Goal: Information Seeking & Learning: Learn about a topic

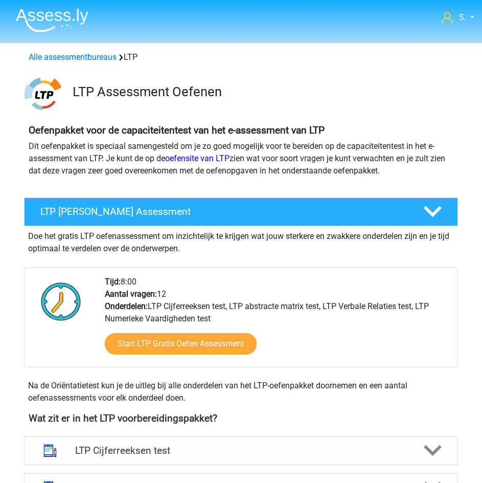
scroll to position [338, 0]
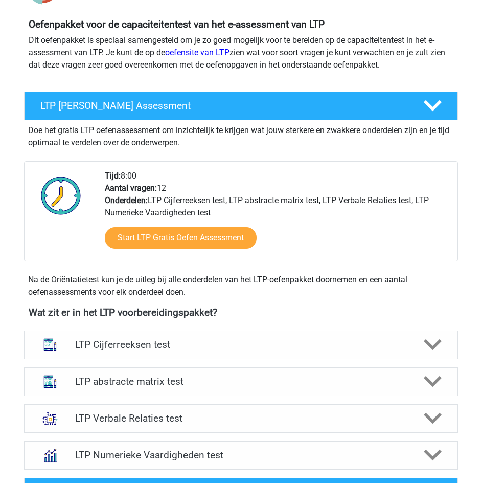
scroll to position [204, 0]
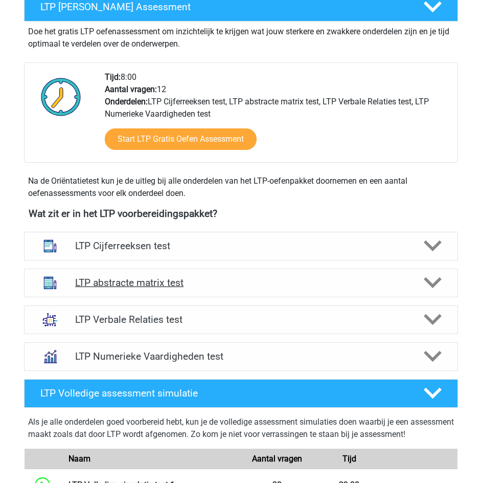
click at [254, 286] on h4 "LTP abstracte matrix test" at bounding box center [241, 283] width 332 height 12
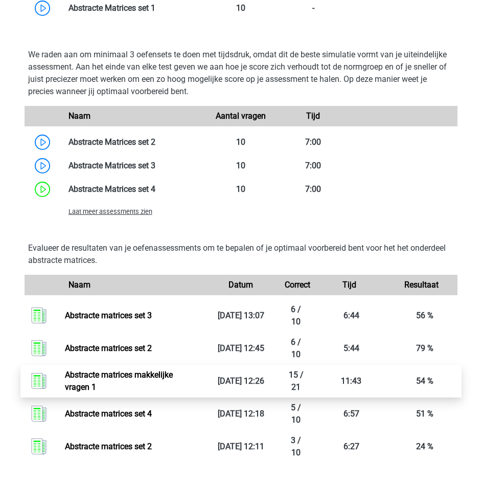
scroll to position [767, 0]
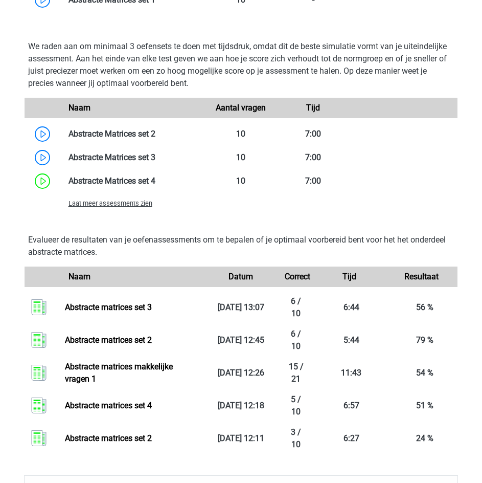
click at [125, 204] on span "Laat meer assessments zien" at bounding box center [111, 203] width 84 height 8
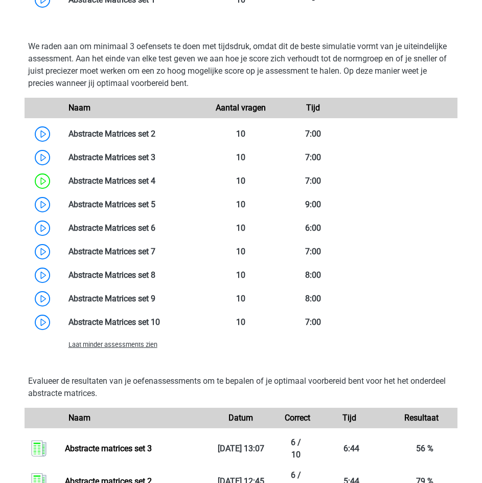
click at [155, 204] on link at bounding box center [155, 204] width 0 height 10
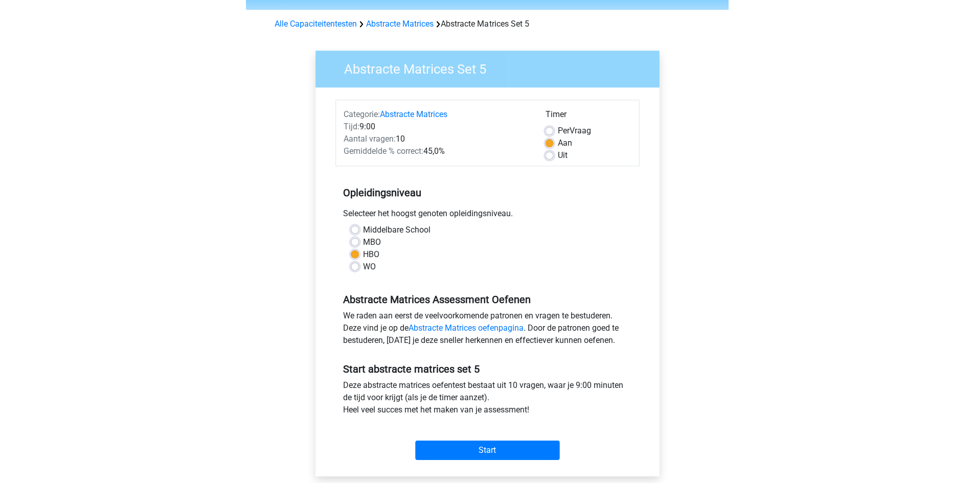
scroll to position [51, 0]
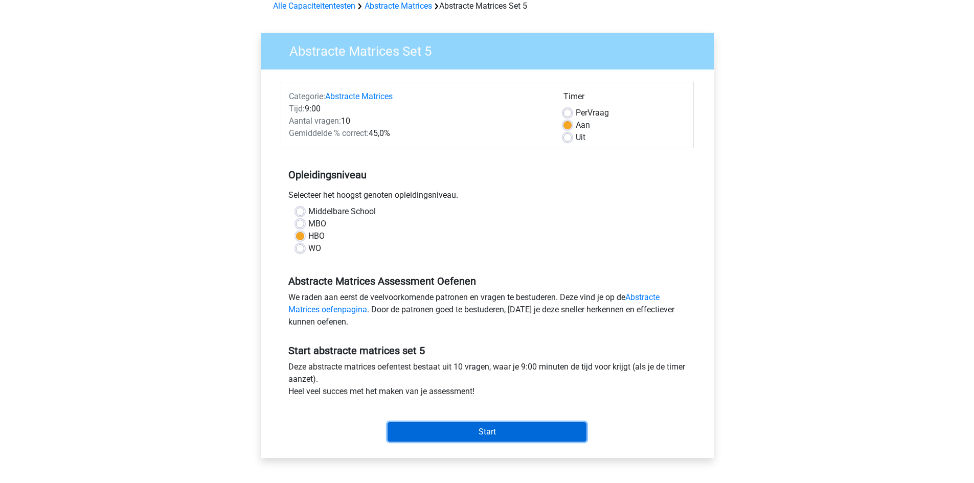
click at [482, 429] on input "Start" at bounding box center [486, 431] width 199 height 19
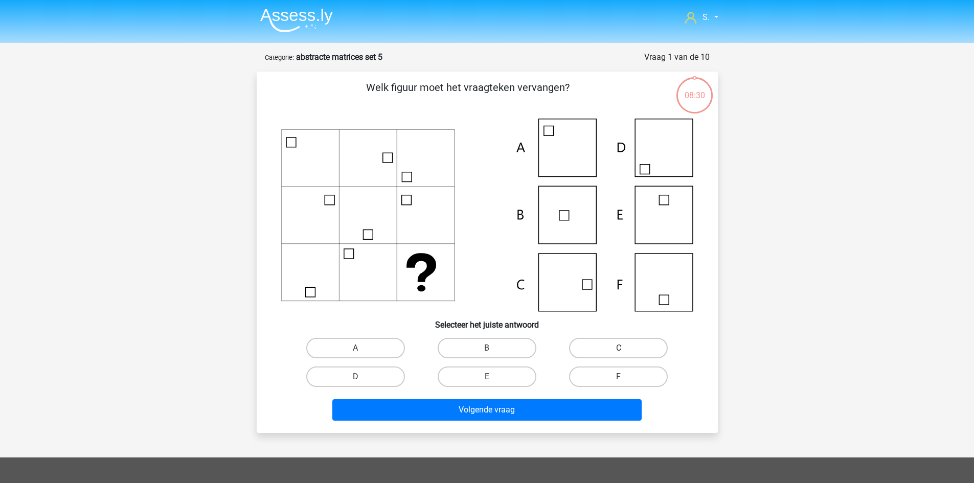
click at [605, 353] on label "C" at bounding box center [618, 348] width 99 height 20
click at [619, 353] on input "C" at bounding box center [622, 351] width 7 height 7
radio input "true"
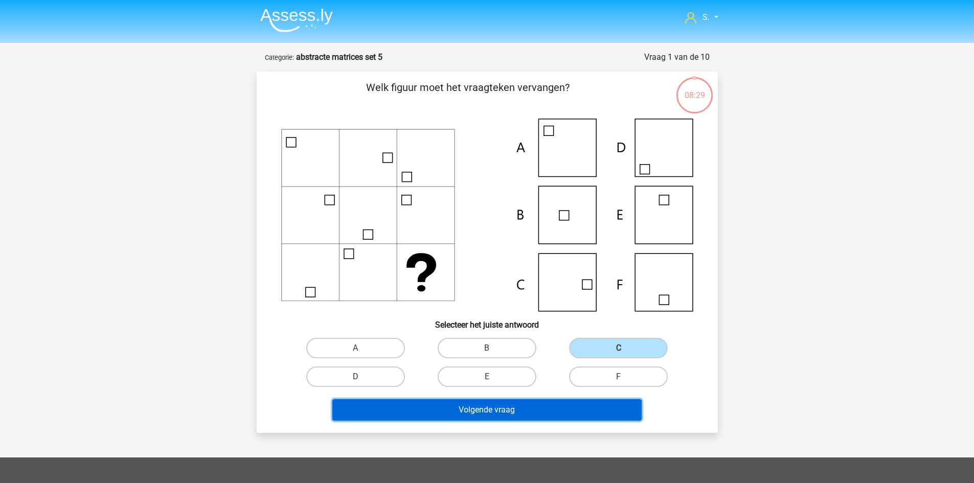
click at [539, 408] on button "Volgende vraag" at bounding box center [486, 409] width 309 height 21
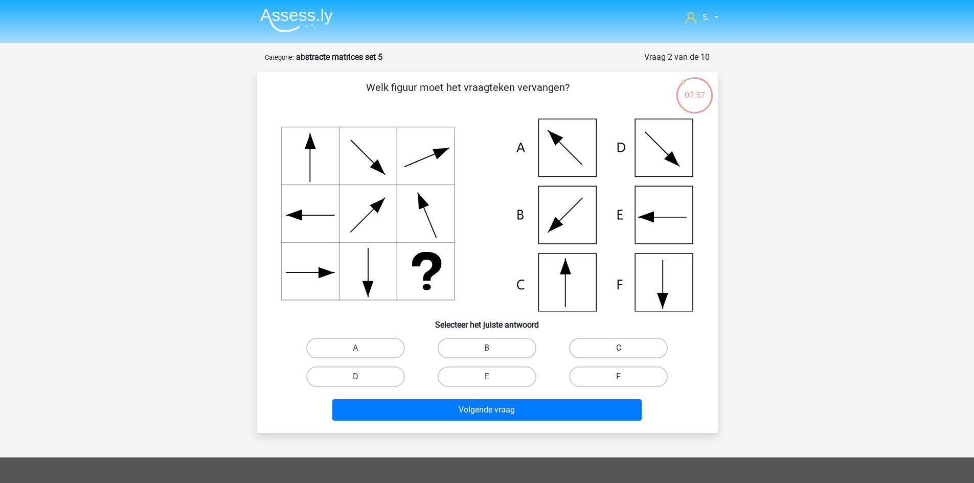
click at [625, 344] on label "C" at bounding box center [618, 348] width 99 height 20
click at [625, 348] on input "C" at bounding box center [622, 351] width 7 height 7
radio input "true"
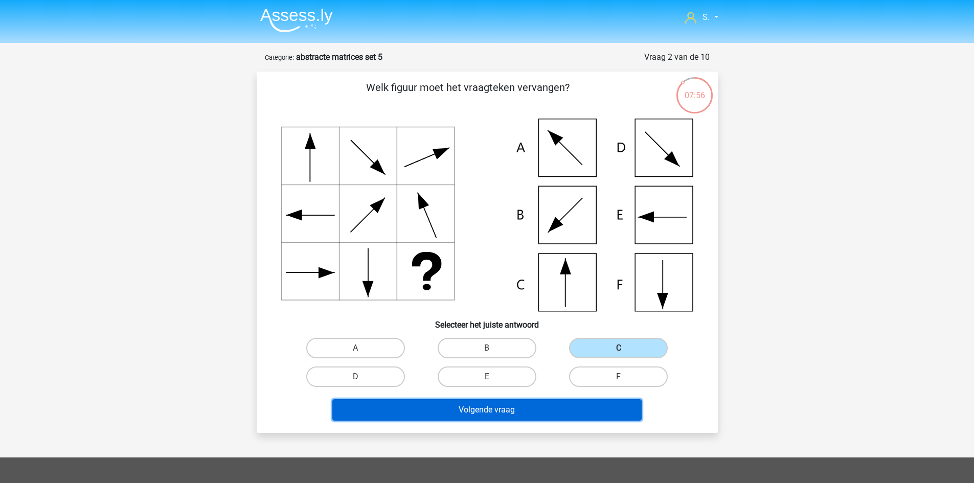
click at [548, 405] on button "Volgende vraag" at bounding box center [486, 409] width 309 height 21
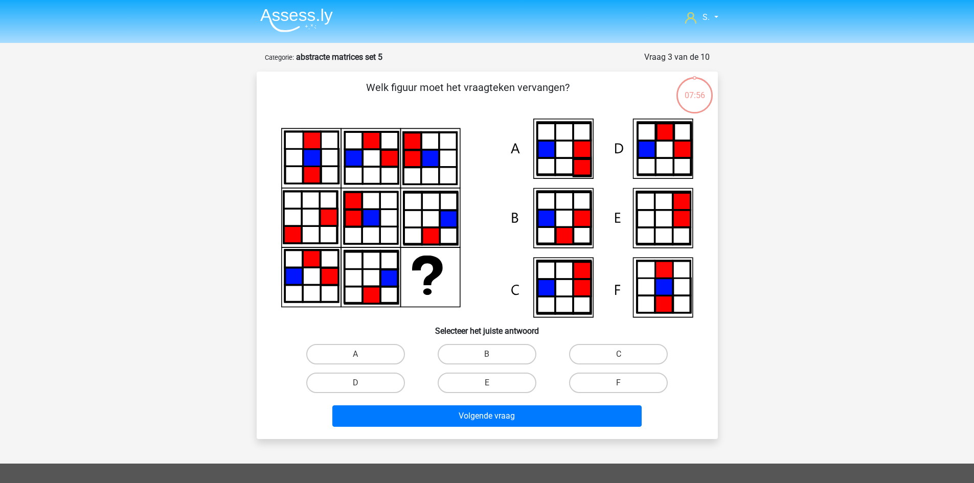
scroll to position [51, 0]
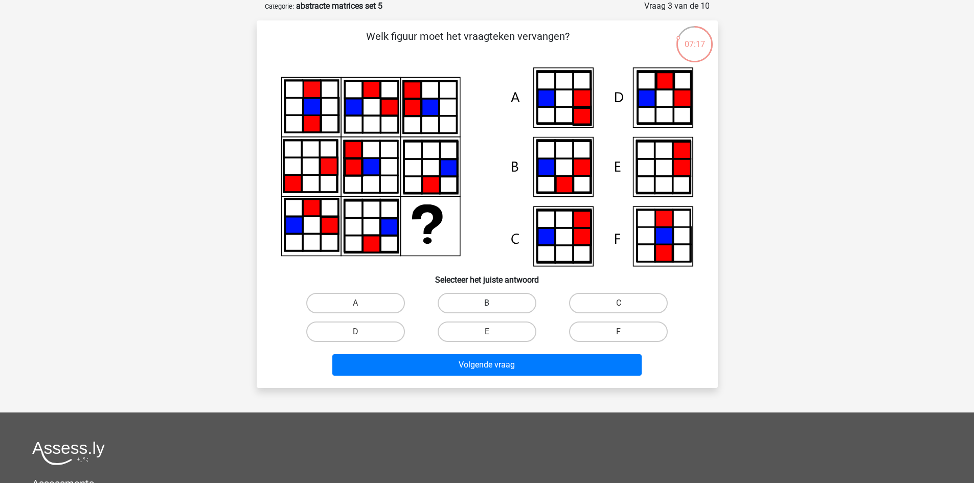
click at [515, 307] on label "B" at bounding box center [487, 303] width 99 height 20
click at [493, 307] on input "B" at bounding box center [490, 306] width 7 height 7
radio input "true"
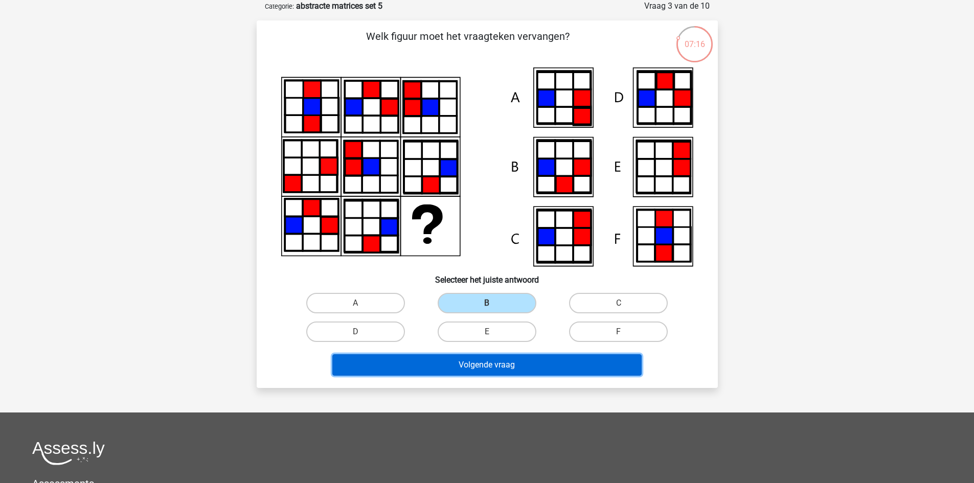
click at [508, 355] on button "Volgende vraag" at bounding box center [486, 364] width 309 height 21
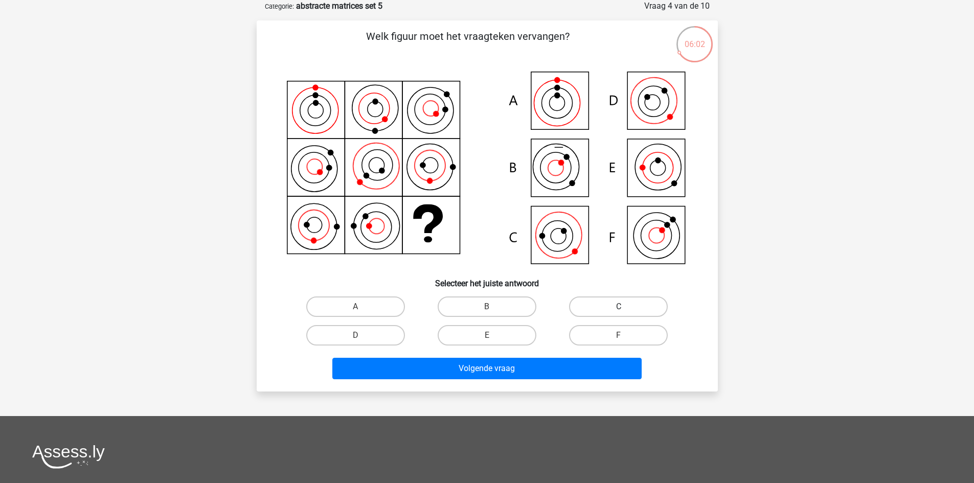
click at [613, 307] on label "C" at bounding box center [618, 307] width 99 height 20
click at [619, 307] on input "C" at bounding box center [622, 310] width 7 height 7
radio input "true"
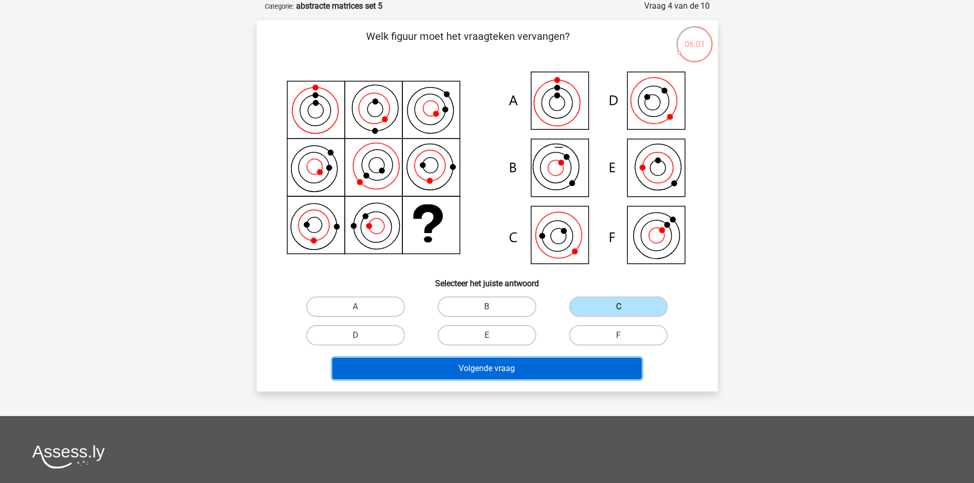
click at [582, 368] on button "Volgende vraag" at bounding box center [486, 368] width 309 height 21
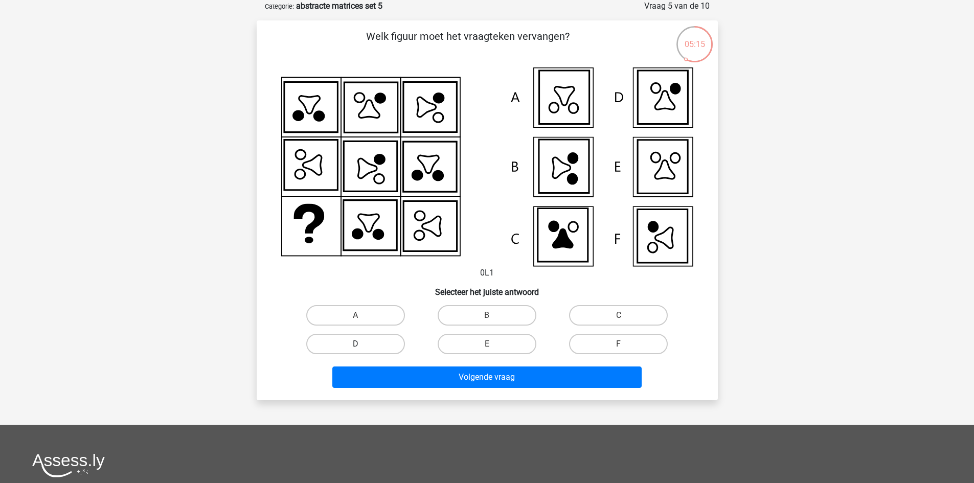
click at [401, 342] on label "D" at bounding box center [355, 344] width 99 height 20
click at [362, 344] on input "D" at bounding box center [358, 347] width 7 height 7
radio input "true"
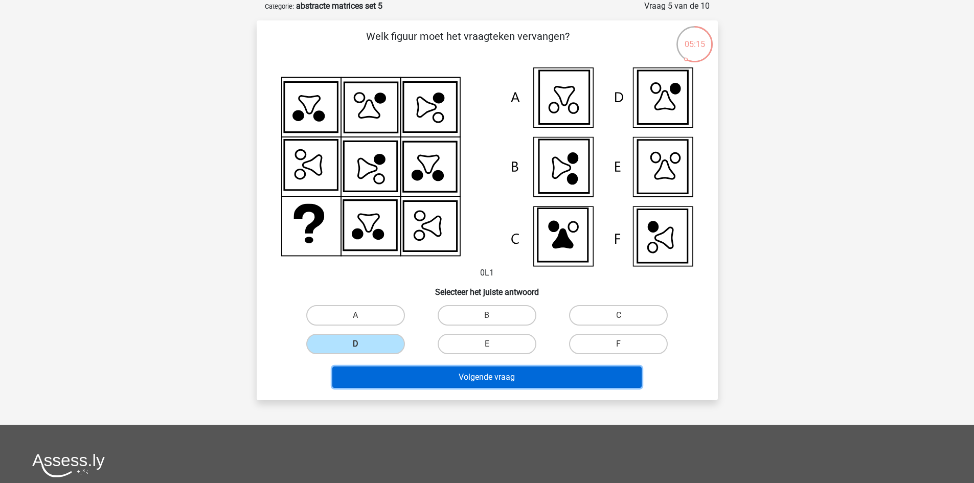
click at [449, 385] on button "Volgende vraag" at bounding box center [486, 377] width 309 height 21
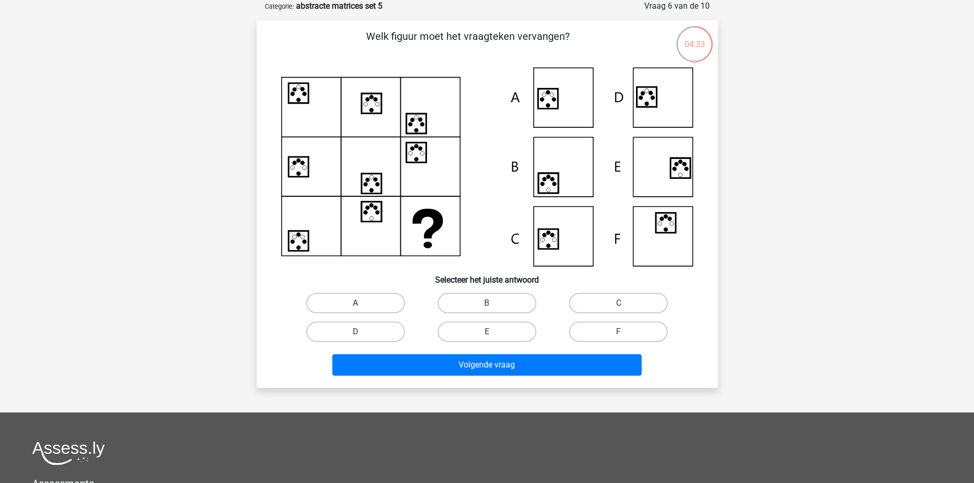
click at [385, 300] on label "A" at bounding box center [355, 303] width 99 height 20
click at [362, 303] on input "A" at bounding box center [358, 306] width 7 height 7
radio input "true"
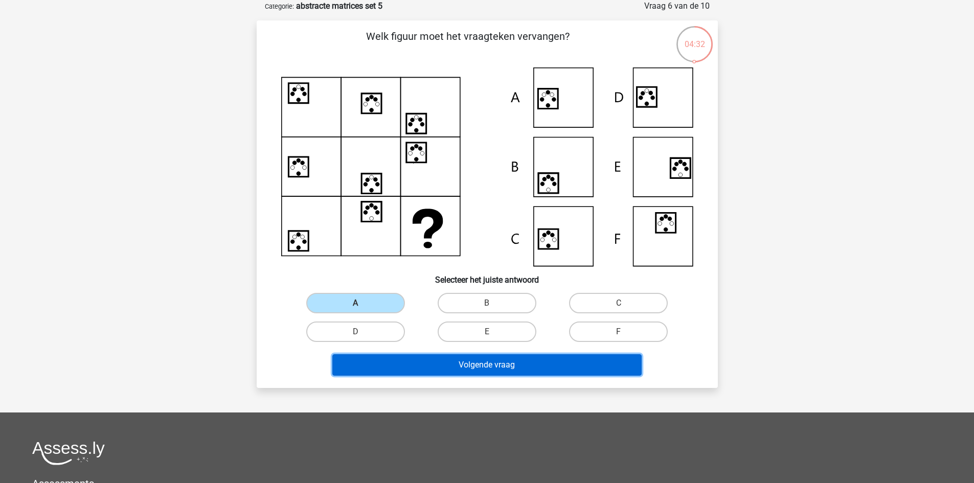
click at [413, 357] on button "Volgende vraag" at bounding box center [486, 364] width 309 height 21
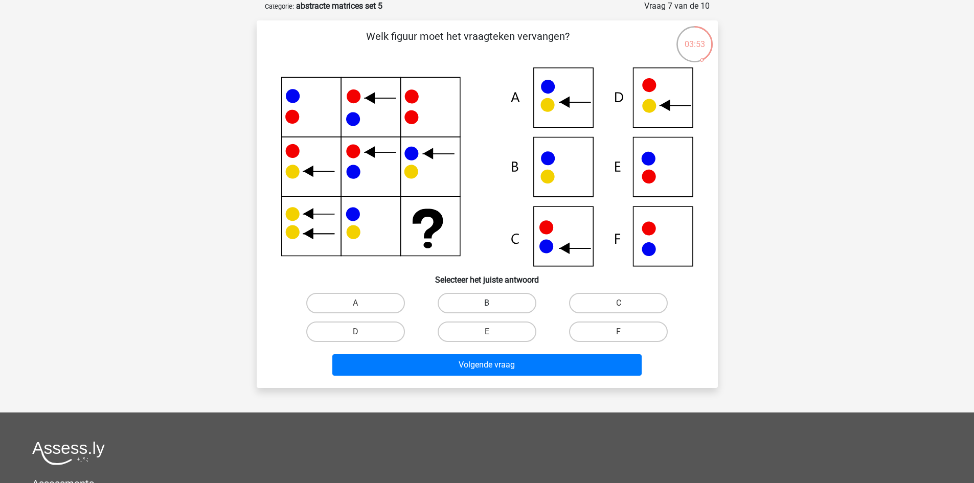
click at [450, 306] on label "B" at bounding box center [487, 303] width 99 height 20
click at [487, 306] on input "B" at bounding box center [490, 306] width 7 height 7
radio input "true"
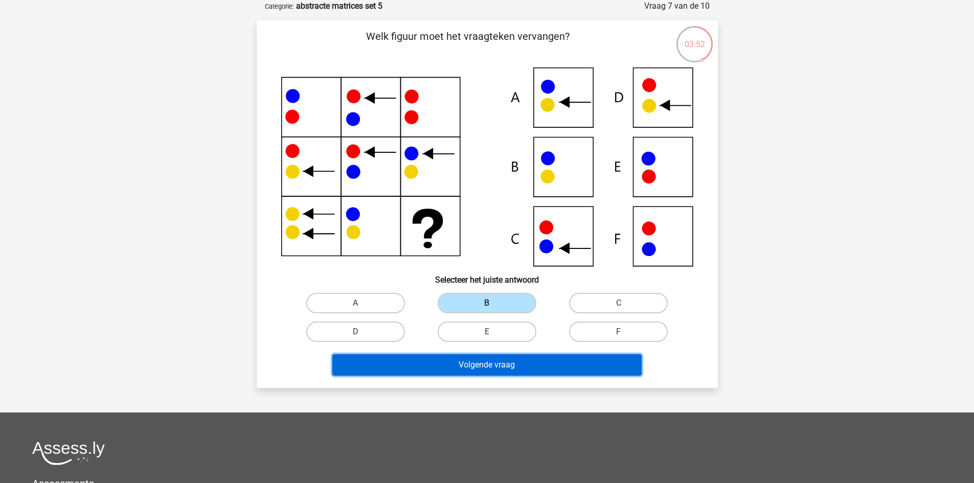
click at [457, 358] on button "Volgende vraag" at bounding box center [486, 364] width 309 height 21
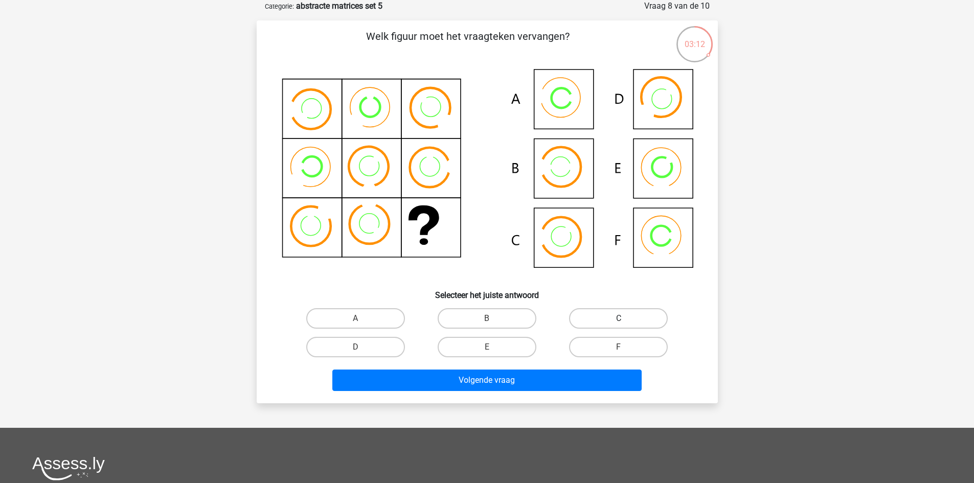
click at [579, 314] on label "C" at bounding box center [618, 318] width 99 height 20
click at [619, 318] on input "C" at bounding box center [622, 321] width 7 height 7
radio input "true"
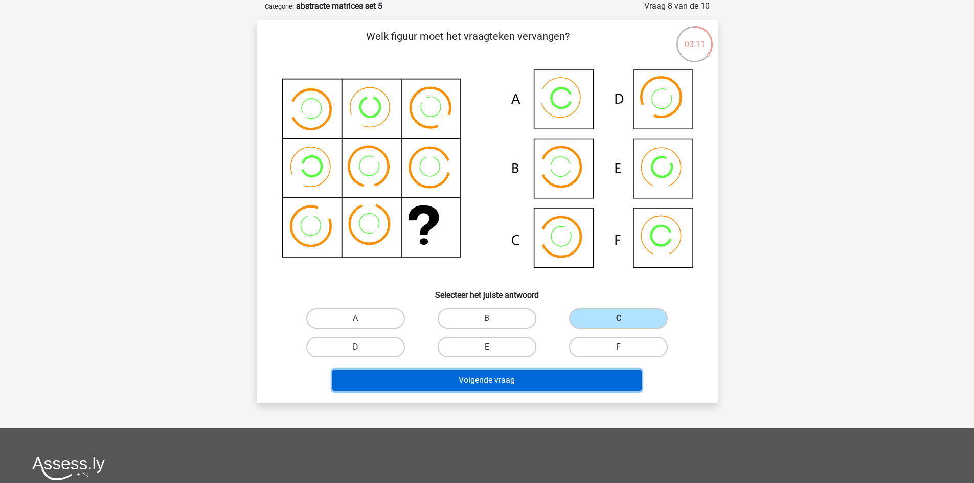
click at [567, 382] on button "Volgende vraag" at bounding box center [486, 380] width 309 height 21
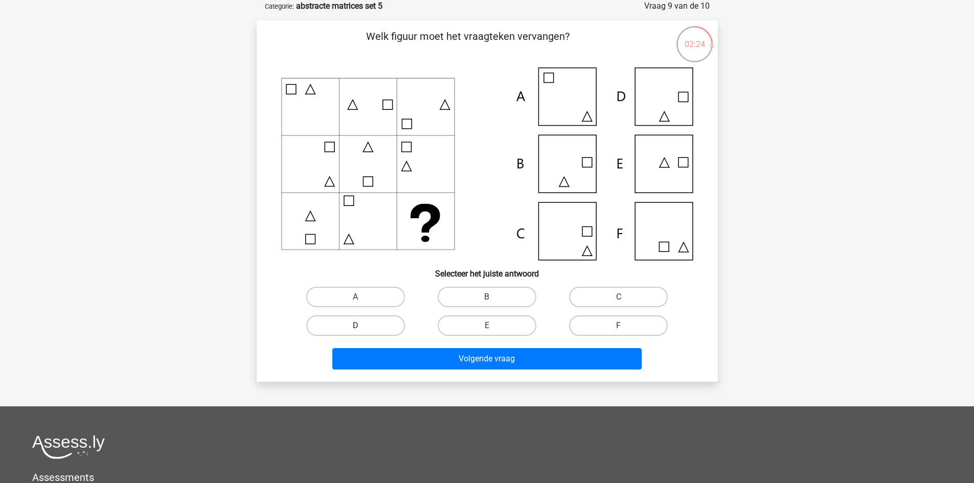
click at [383, 327] on label "D" at bounding box center [355, 325] width 99 height 20
click at [362, 327] on input "D" at bounding box center [358, 329] width 7 height 7
radio input "true"
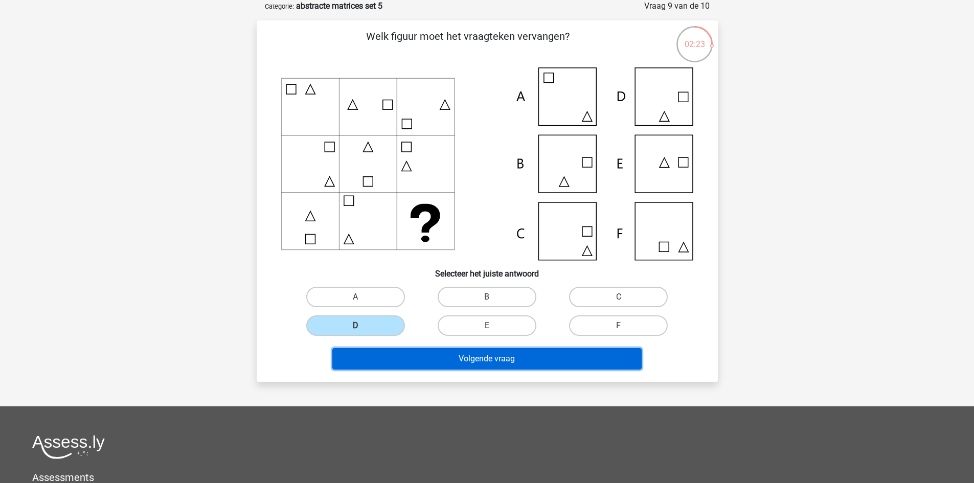
click at [414, 353] on button "Volgende vraag" at bounding box center [486, 358] width 309 height 21
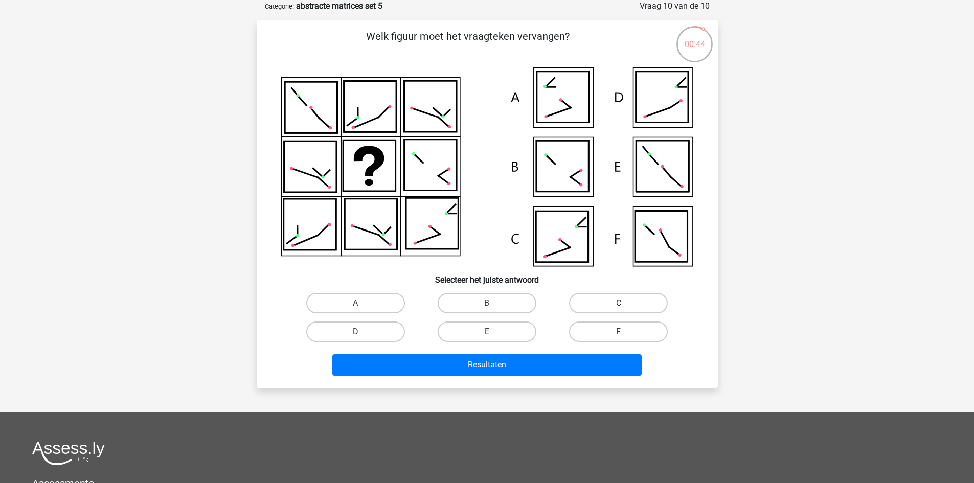
click at [583, 306] on label "C" at bounding box center [618, 303] width 99 height 20
click at [619, 306] on input "C" at bounding box center [622, 306] width 7 height 7
radio input "true"
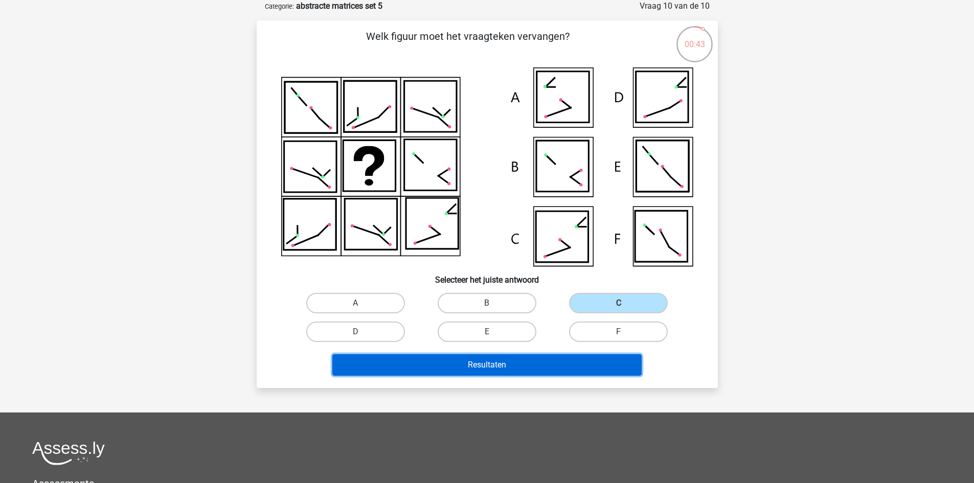
click at [545, 363] on button "Resultaten" at bounding box center [486, 364] width 309 height 21
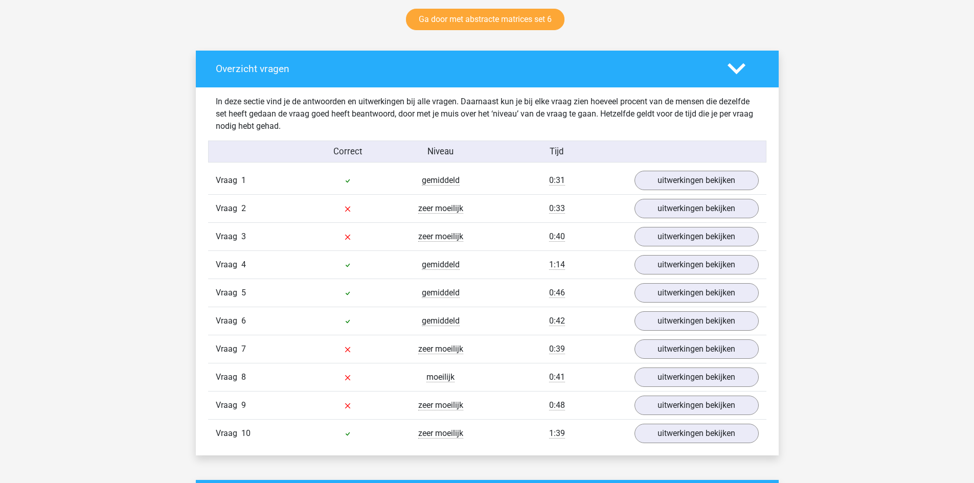
scroll to position [562, 0]
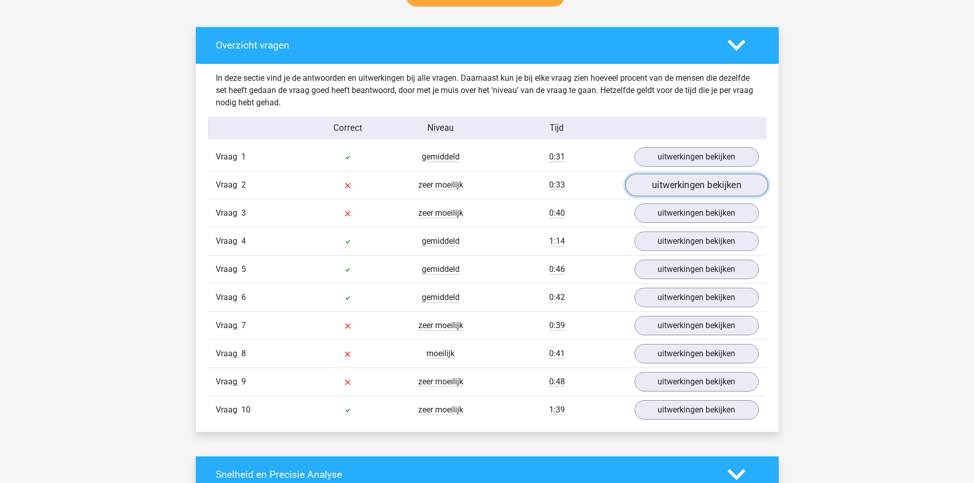
click at [709, 186] on link "uitwerkingen bekijken" at bounding box center [696, 185] width 143 height 22
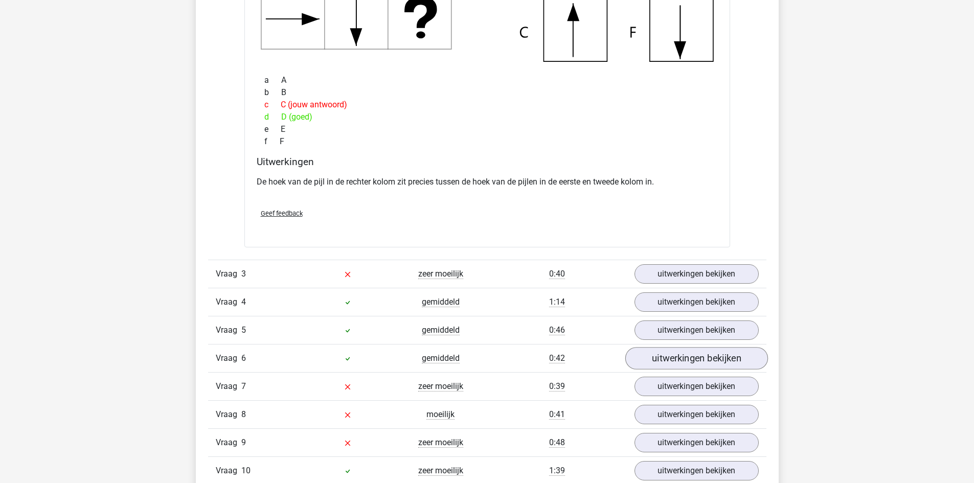
scroll to position [971, 0]
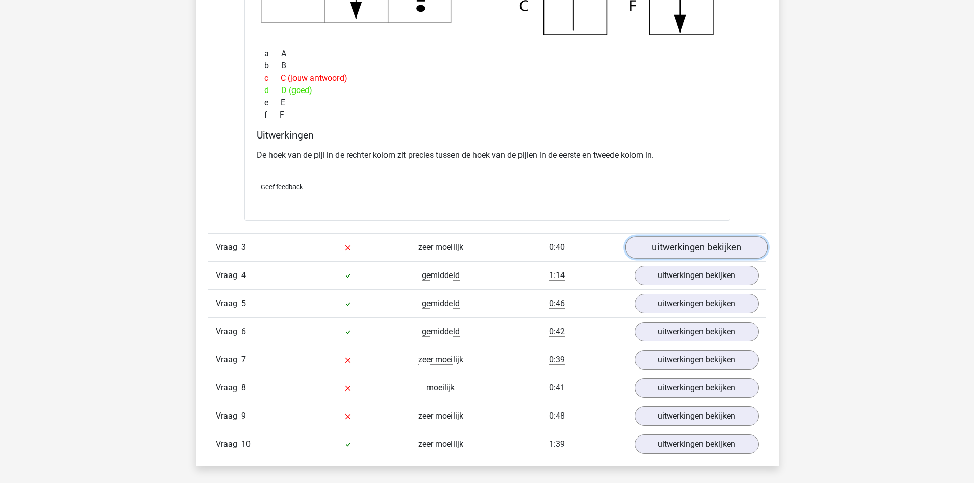
click at [689, 247] on link "uitwerkingen bekijken" at bounding box center [696, 247] width 143 height 22
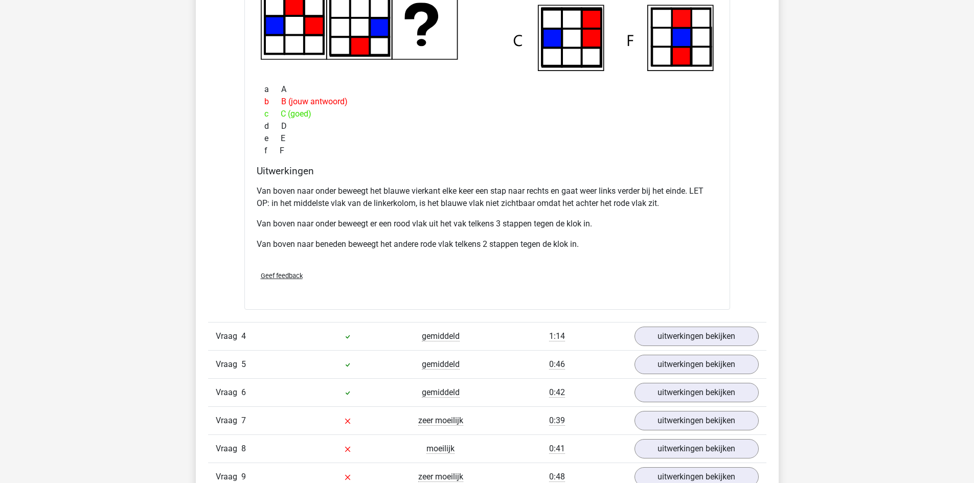
scroll to position [1431, 0]
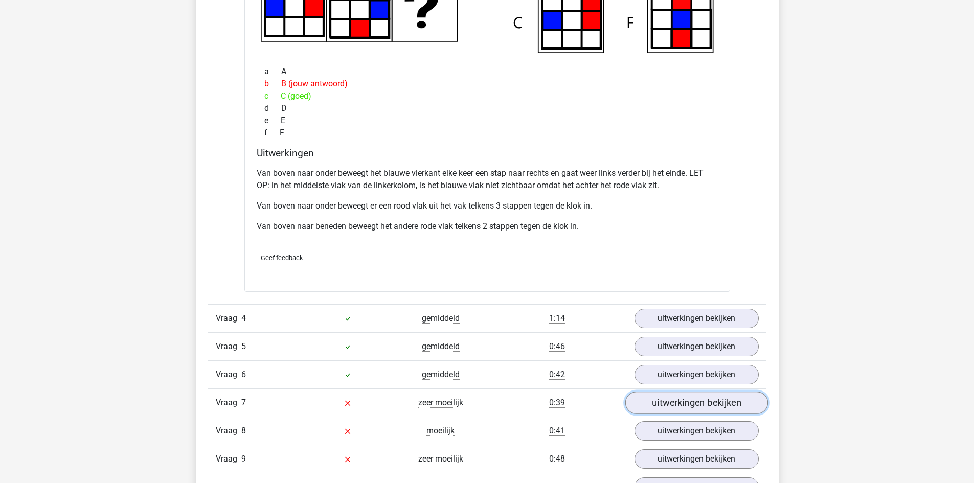
click at [708, 400] on link "uitwerkingen bekijken" at bounding box center [696, 403] width 143 height 22
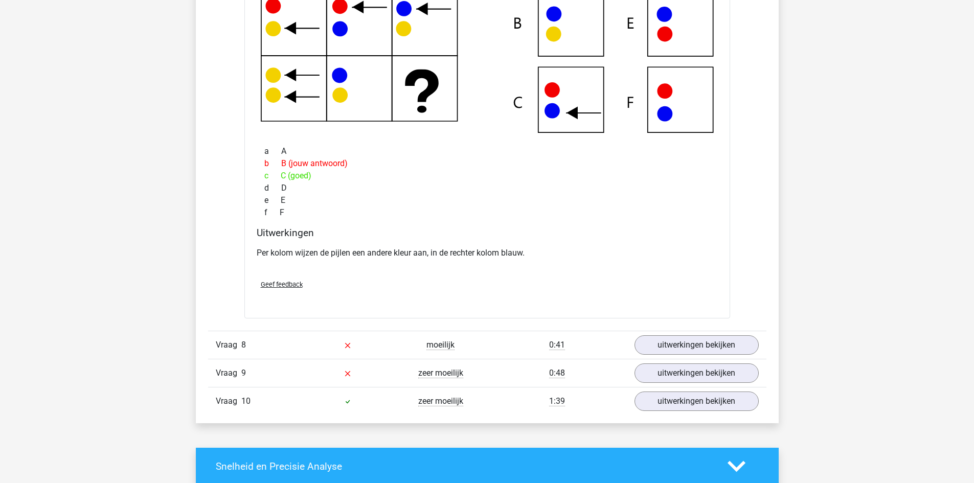
scroll to position [1994, 0]
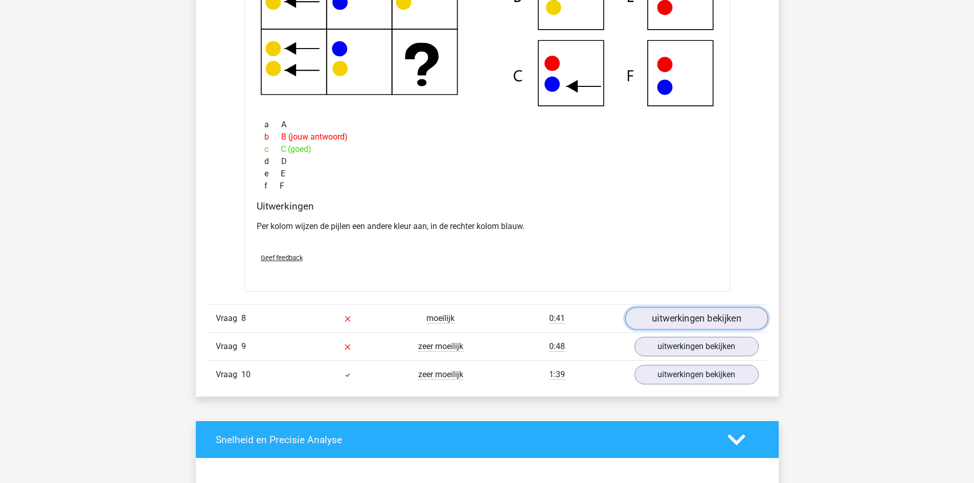
click at [747, 320] on link "uitwerkingen bekijken" at bounding box center [696, 319] width 143 height 22
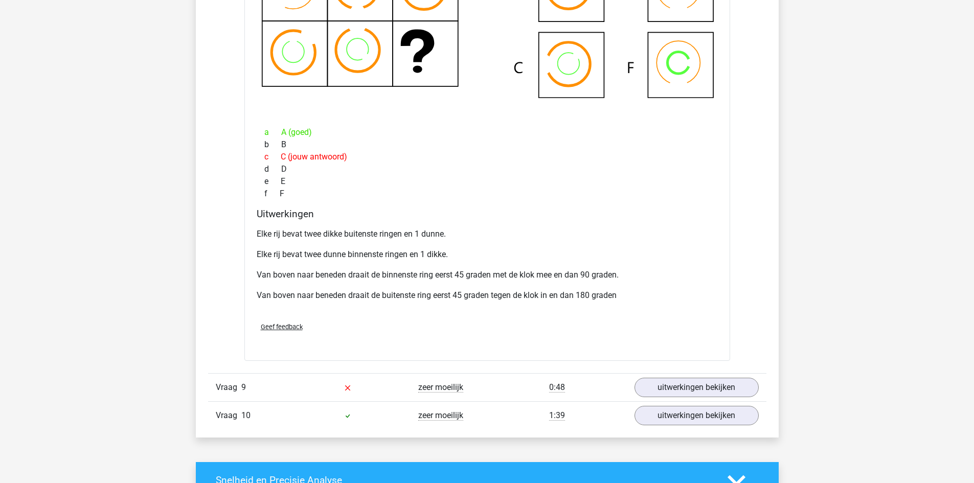
scroll to position [2505, 0]
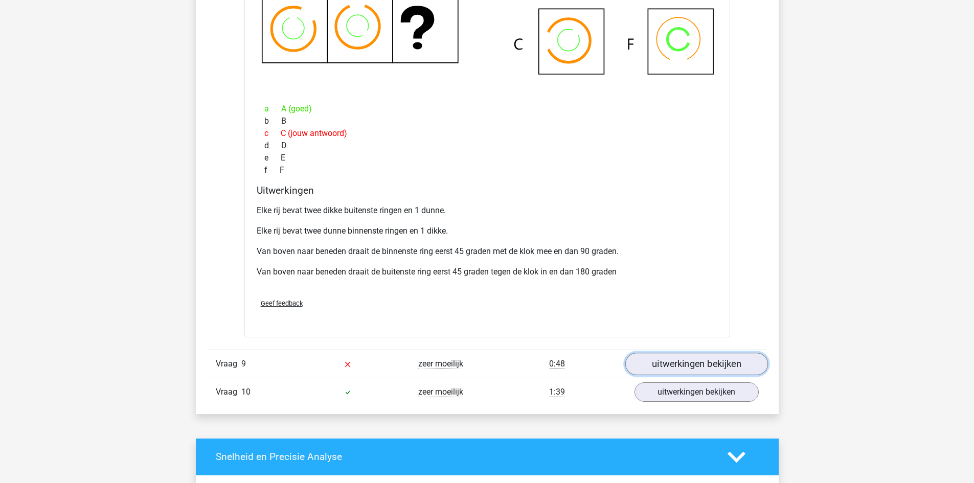
click at [737, 361] on link "uitwerkingen bekijken" at bounding box center [696, 364] width 143 height 22
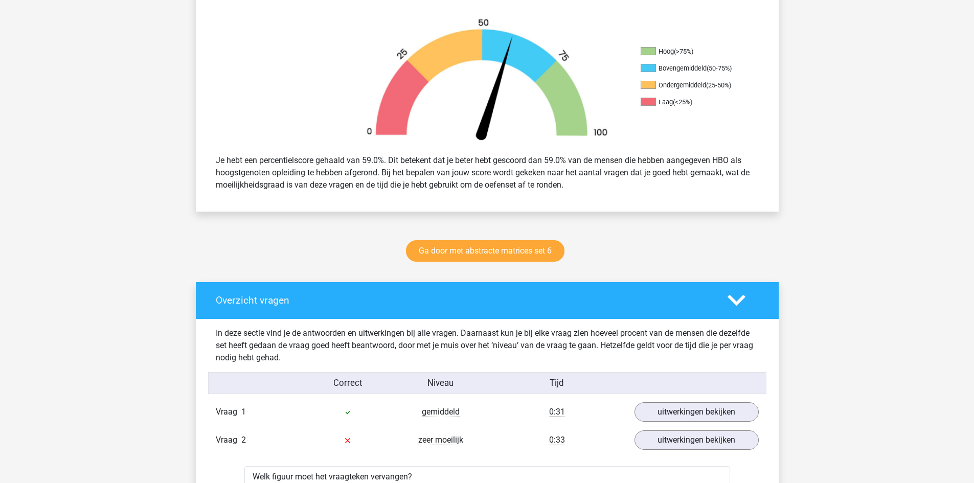
scroll to position [307, 0]
click at [533, 249] on link "Ga door met abstracte matrices set 6" at bounding box center [485, 251] width 158 height 21
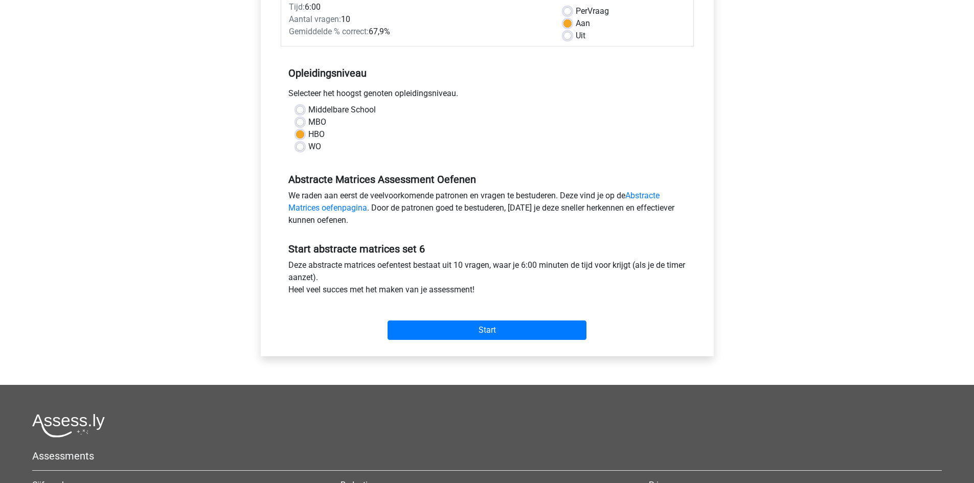
scroll to position [204, 0]
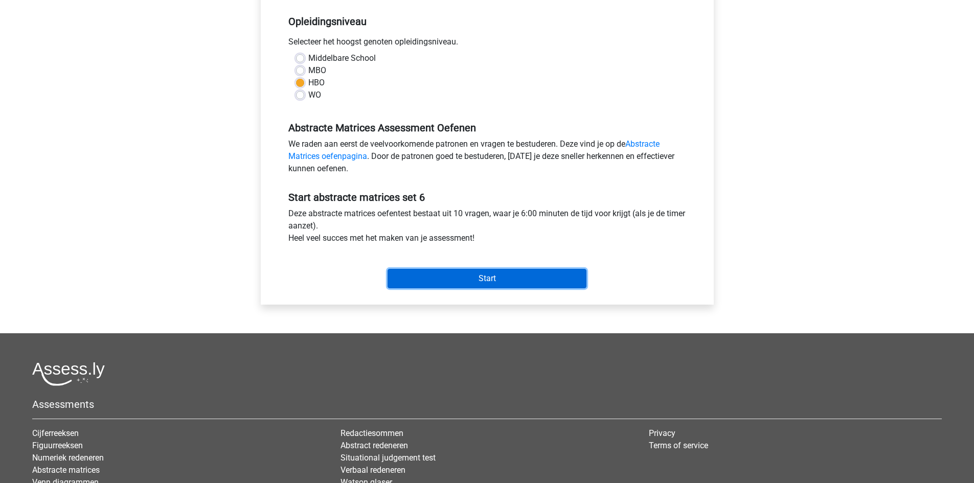
click at [565, 280] on input "Start" at bounding box center [486, 278] width 199 height 19
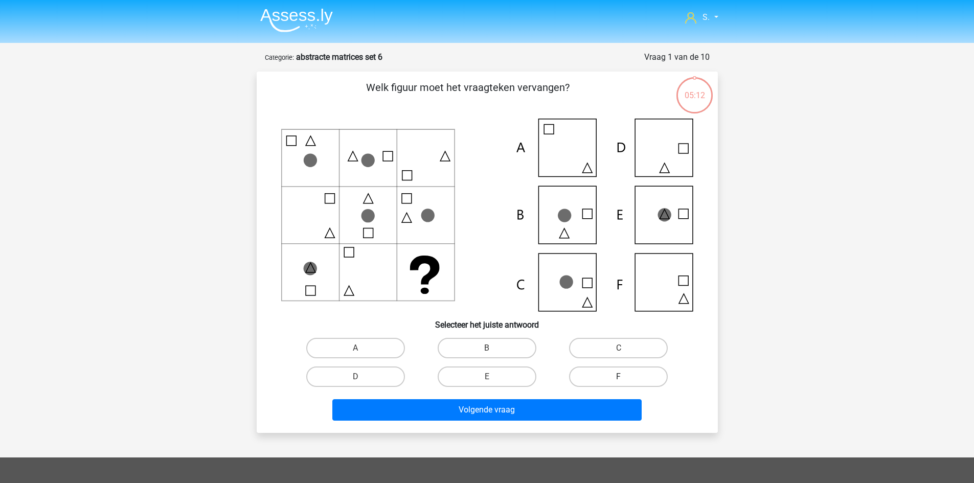
click at [607, 375] on label "F" at bounding box center [618, 377] width 99 height 20
click at [619, 377] on input "F" at bounding box center [622, 380] width 7 height 7
radio input "true"
click at [586, 346] on label "C" at bounding box center [618, 348] width 99 height 20
click at [619, 348] on input "C" at bounding box center [622, 351] width 7 height 7
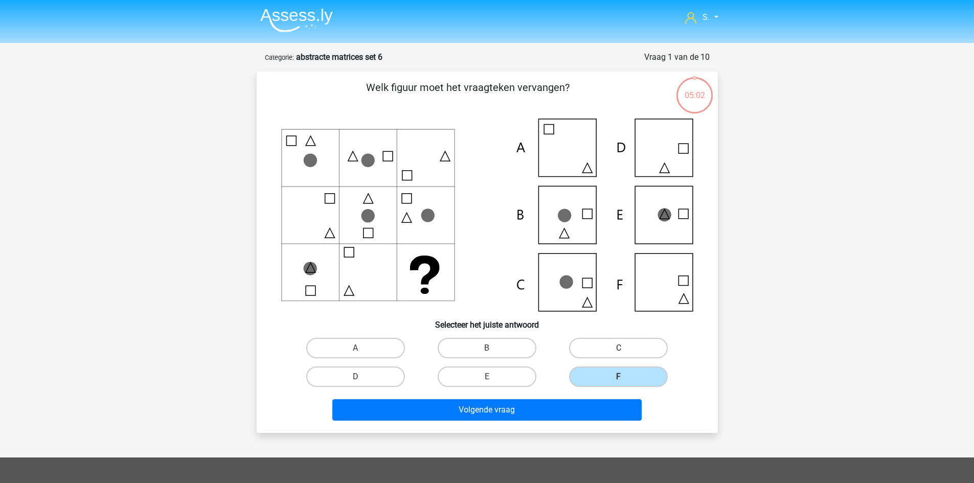
radio input "true"
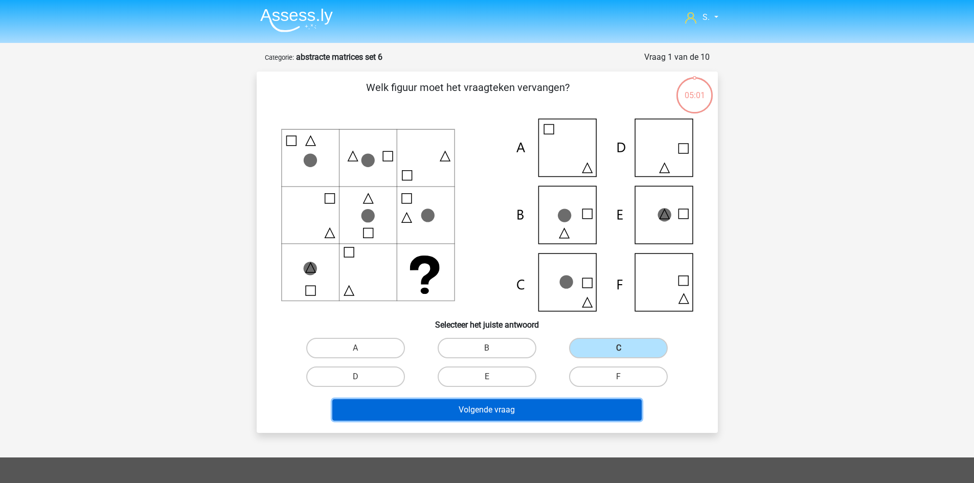
click at [582, 408] on button "Volgende vraag" at bounding box center [486, 409] width 309 height 21
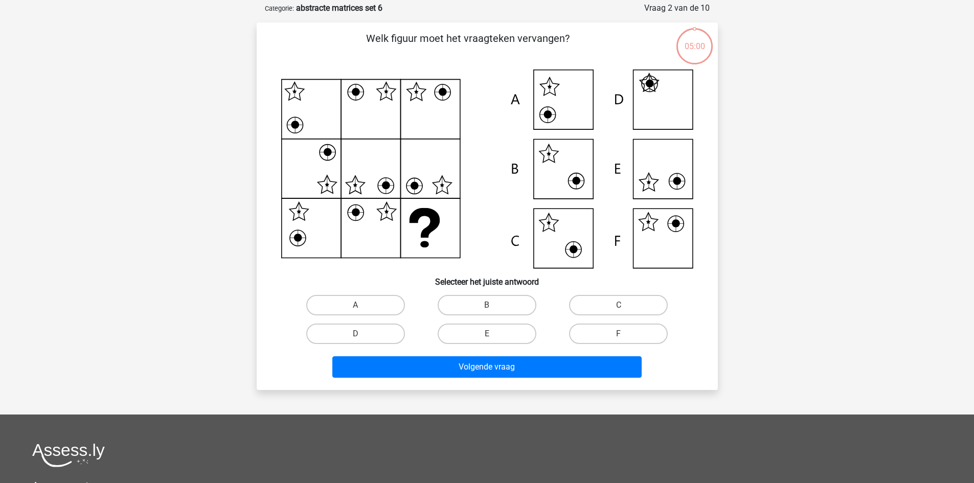
scroll to position [51, 0]
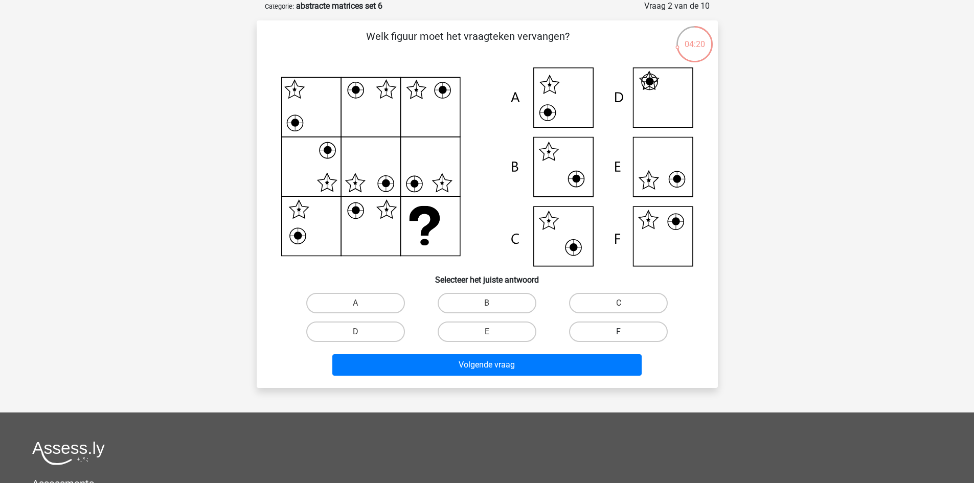
click at [653, 338] on label "F" at bounding box center [618, 332] width 99 height 20
click at [625, 338] on input "F" at bounding box center [622, 335] width 7 height 7
radio input "true"
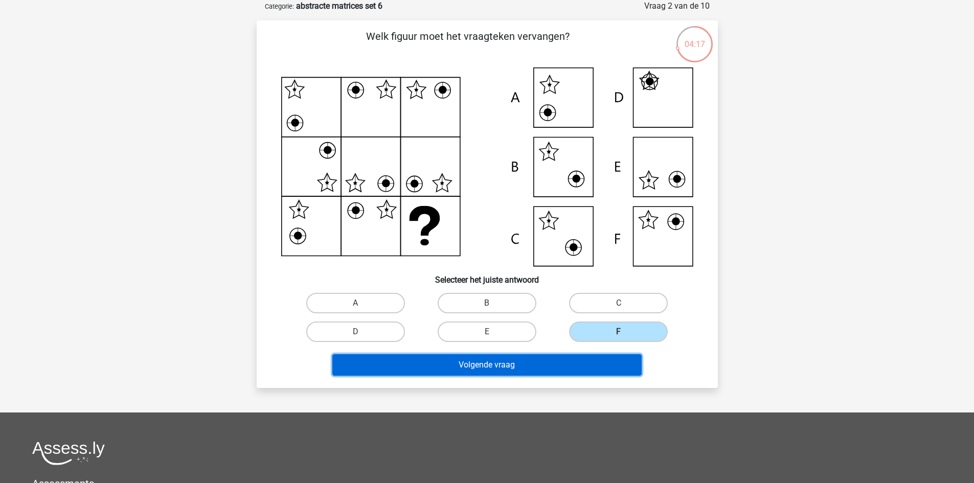
click at [628, 363] on button "Volgende vraag" at bounding box center [486, 364] width 309 height 21
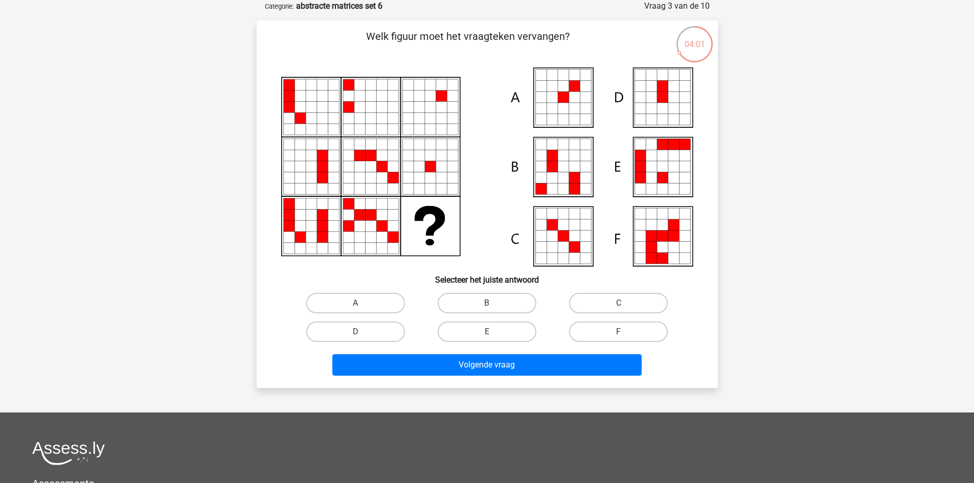
click at [368, 290] on div "A" at bounding box center [355, 303] width 131 height 29
click at [372, 301] on label "A" at bounding box center [355, 303] width 99 height 20
click at [362, 303] on input "A" at bounding box center [358, 306] width 7 height 7
radio input "true"
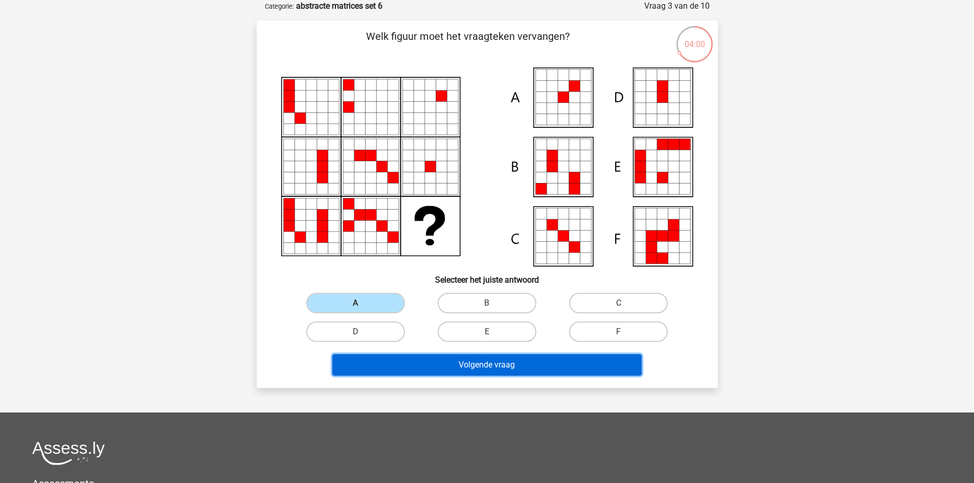
click at [419, 361] on button "Volgende vraag" at bounding box center [486, 364] width 309 height 21
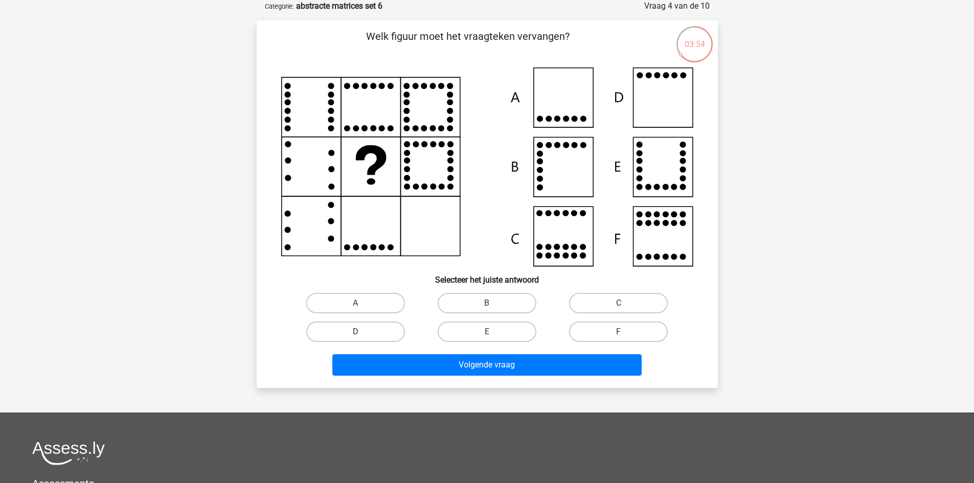
click at [368, 329] on label "D" at bounding box center [355, 332] width 99 height 20
click at [362, 332] on input "D" at bounding box center [358, 335] width 7 height 7
radio input "true"
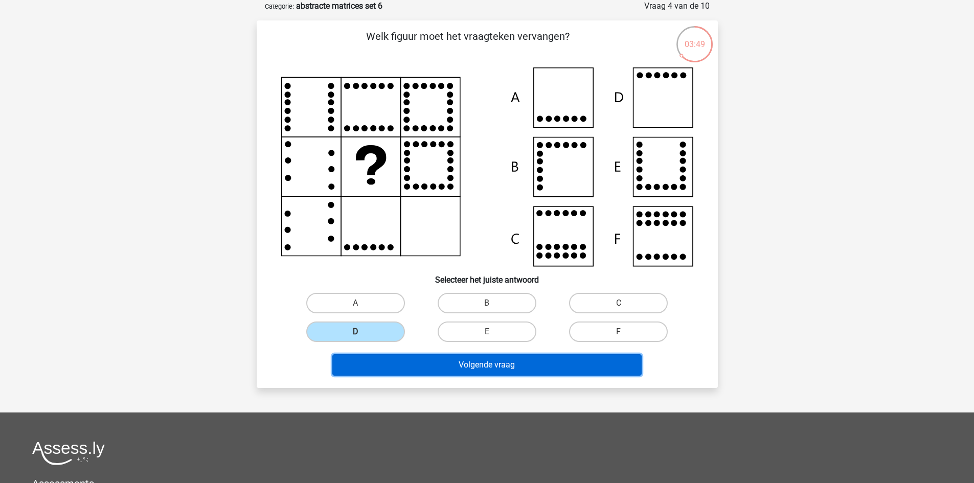
click at [421, 362] on button "Volgende vraag" at bounding box center [486, 364] width 309 height 21
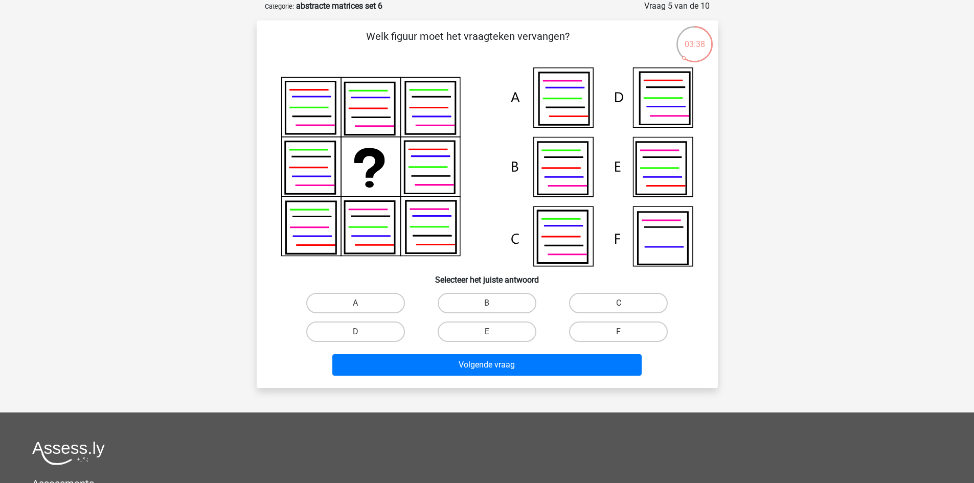
click at [511, 330] on label "E" at bounding box center [487, 332] width 99 height 20
click at [493, 332] on input "E" at bounding box center [490, 335] width 7 height 7
radio input "true"
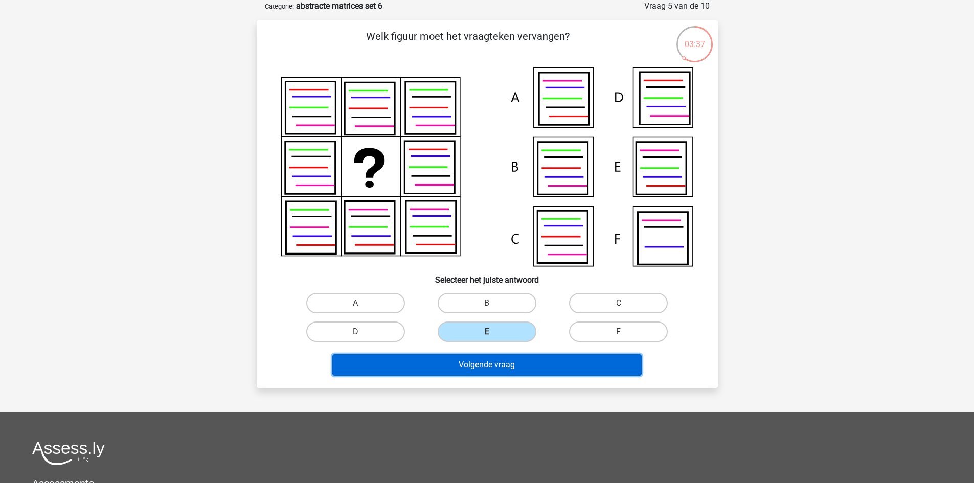
click at [510, 354] on button "Volgende vraag" at bounding box center [486, 364] width 309 height 21
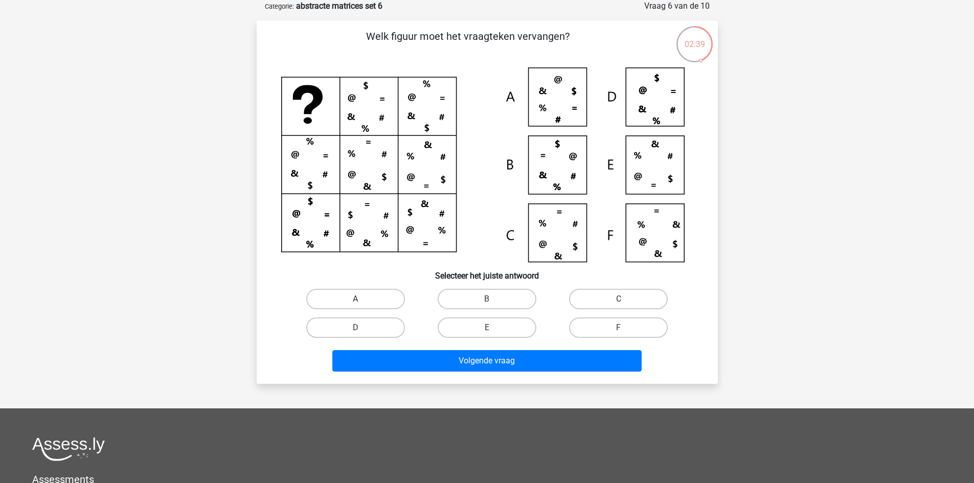
drag, startPoint x: 387, startPoint y: 296, endPoint x: 397, endPoint y: 301, distance: 11.2
click at [387, 296] on label "A" at bounding box center [355, 299] width 99 height 20
click at [362, 299] on input "A" at bounding box center [358, 302] width 7 height 7
radio input "true"
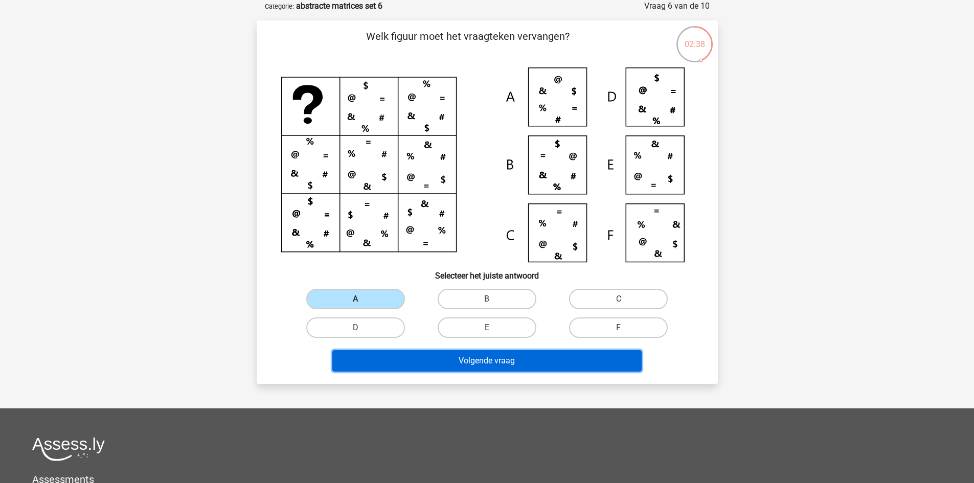
click at [436, 358] on button "Volgende vraag" at bounding box center [486, 360] width 309 height 21
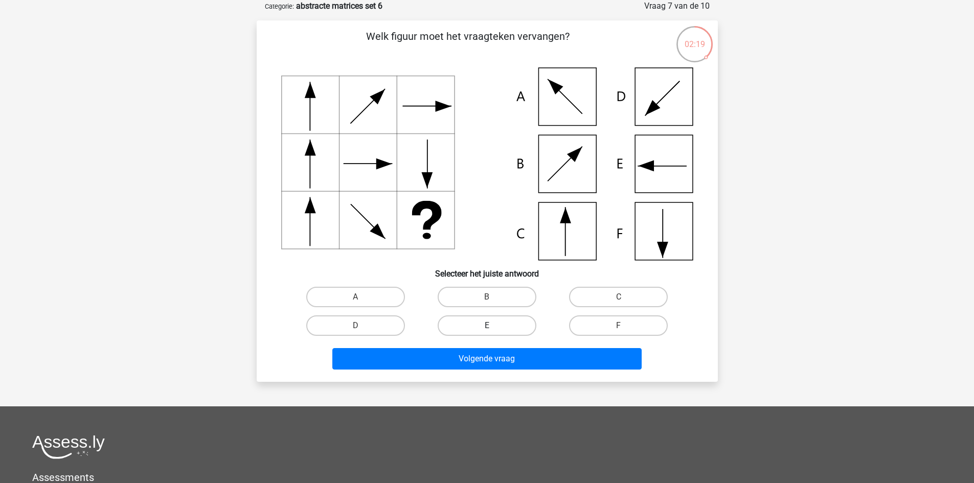
click at [465, 330] on label "E" at bounding box center [487, 325] width 99 height 20
click at [487, 330] on input "E" at bounding box center [490, 329] width 7 height 7
radio input "true"
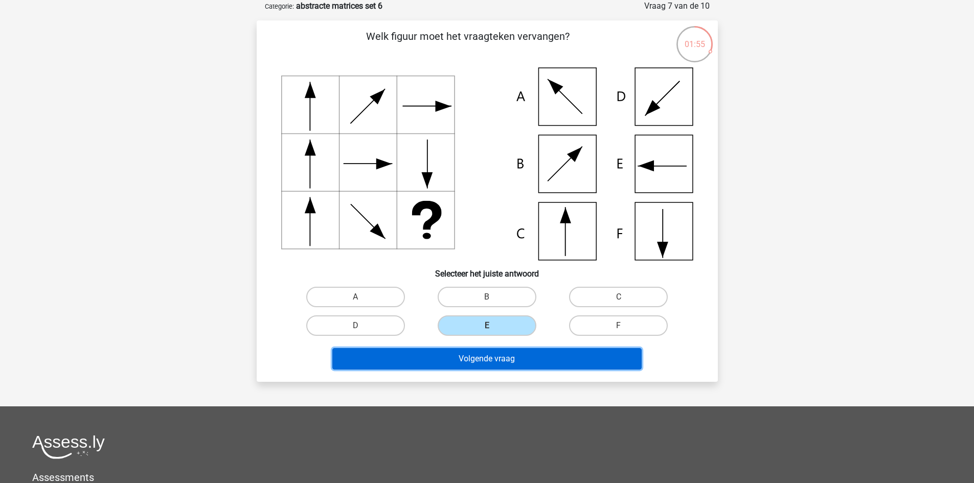
click at [466, 361] on button "Volgende vraag" at bounding box center [486, 358] width 309 height 21
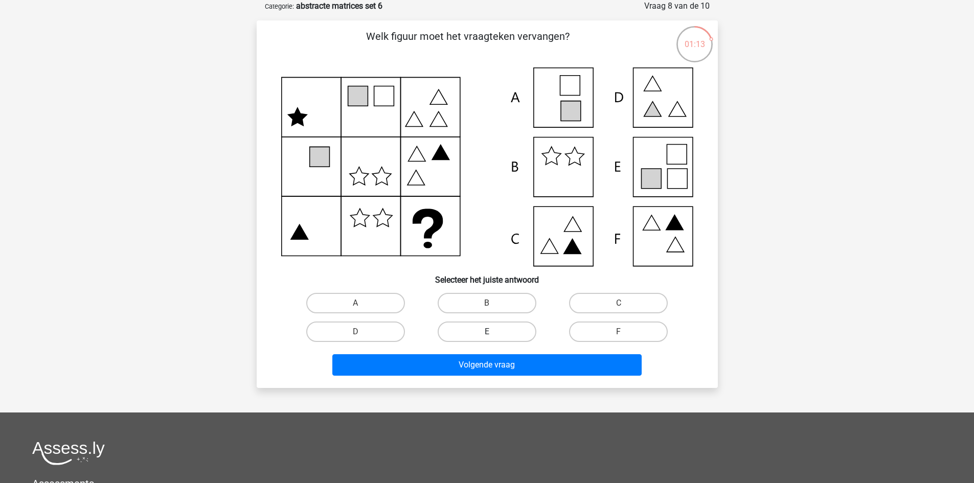
click at [521, 332] on label "E" at bounding box center [487, 332] width 99 height 20
click at [493, 332] on input "E" at bounding box center [490, 335] width 7 height 7
radio input "true"
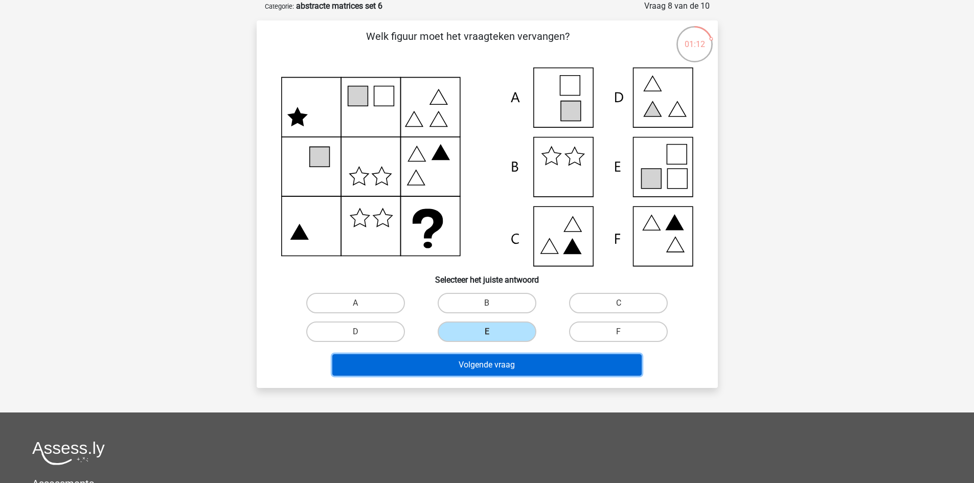
click at [525, 368] on button "Volgende vraag" at bounding box center [486, 364] width 309 height 21
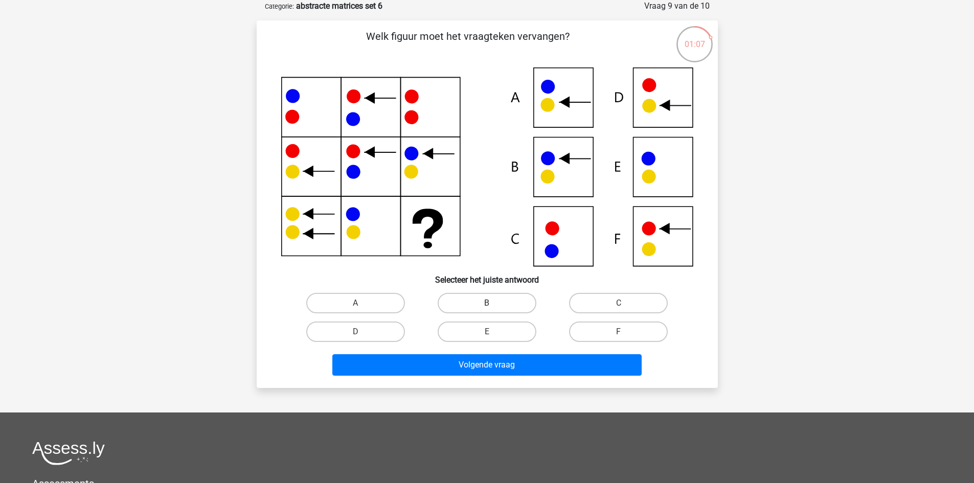
click at [509, 304] on label "B" at bounding box center [487, 303] width 99 height 20
click at [493, 304] on input "B" at bounding box center [490, 306] width 7 height 7
radio input "true"
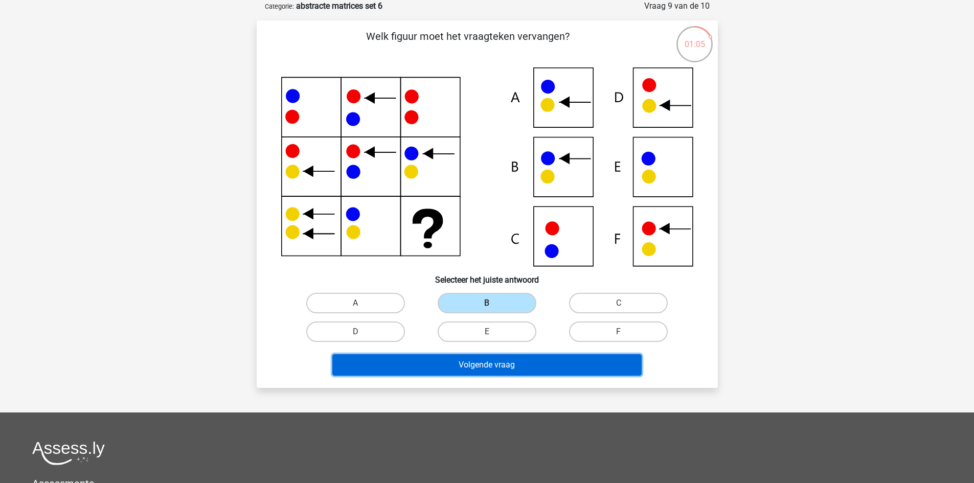
click at [501, 367] on button "Volgende vraag" at bounding box center [486, 364] width 309 height 21
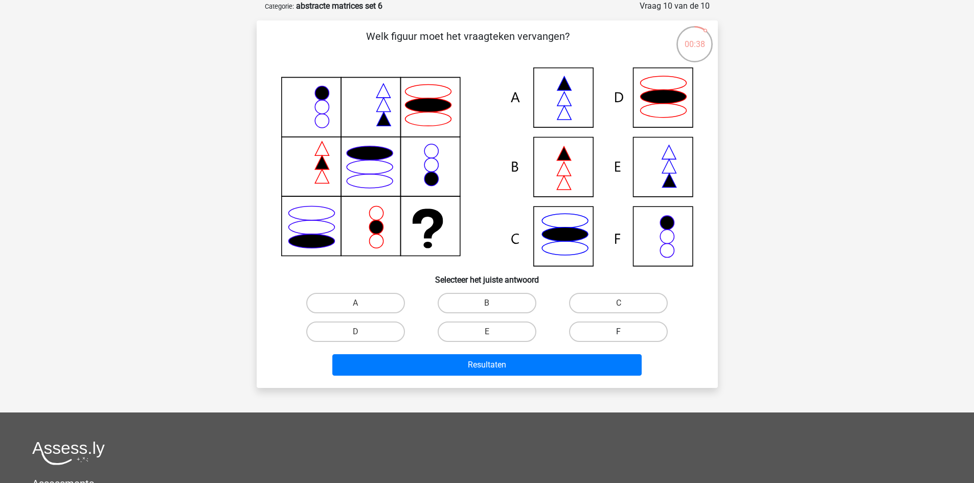
click at [600, 334] on label "F" at bounding box center [618, 332] width 99 height 20
click at [619, 334] on input "F" at bounding box center [622, 335] width 7 height 7
radio input "true"
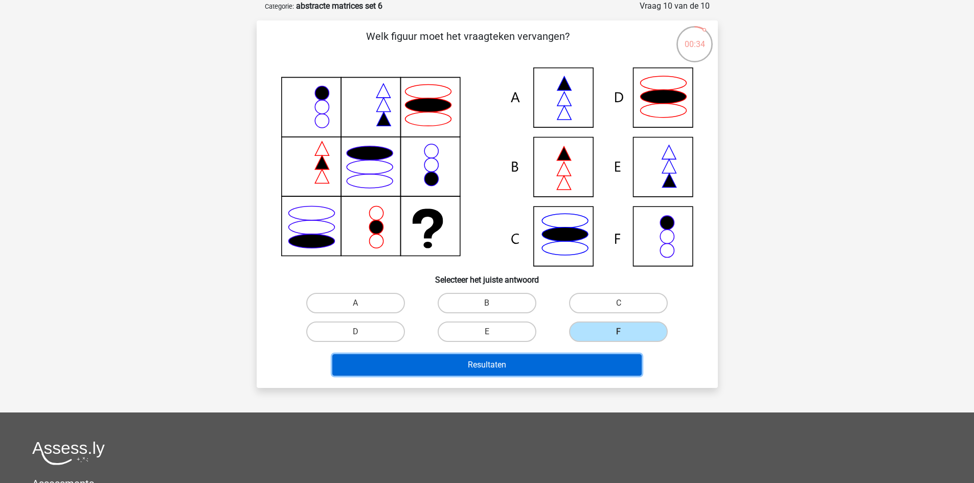
click at [571, 366] on button "Resultaten" at bounding box center [486, 364] width 309 height 21
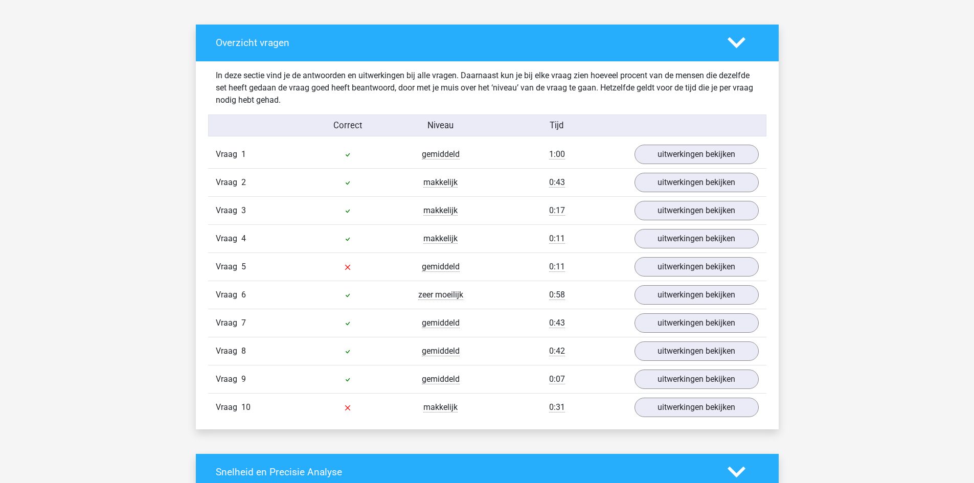
scroll to position [562, 0]
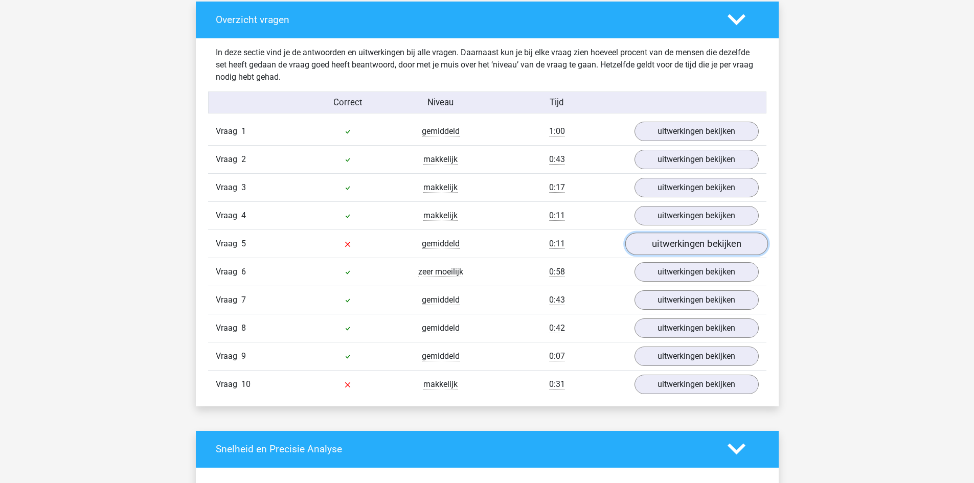
click at [739, 242] on link "uitwerkingen bekijken" at bounding box center [696, 244] width 143 height 22
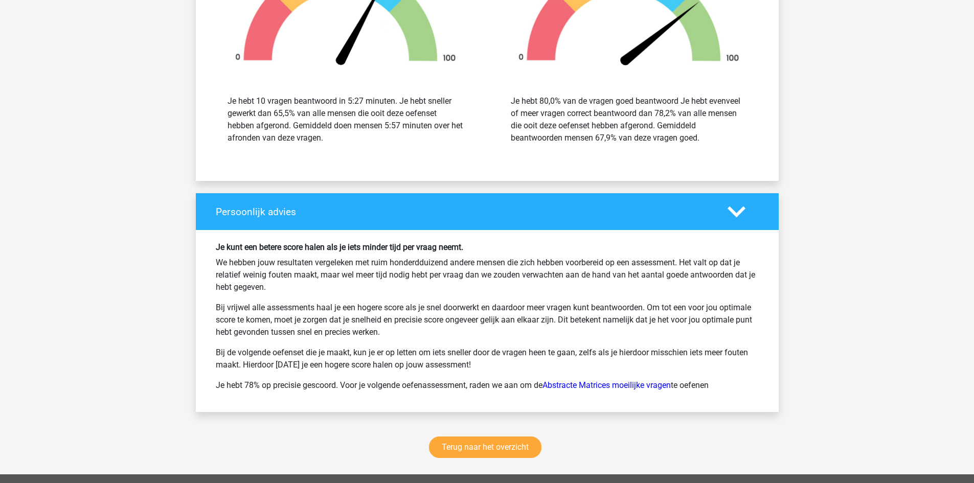
scroll to position [1789, 0]
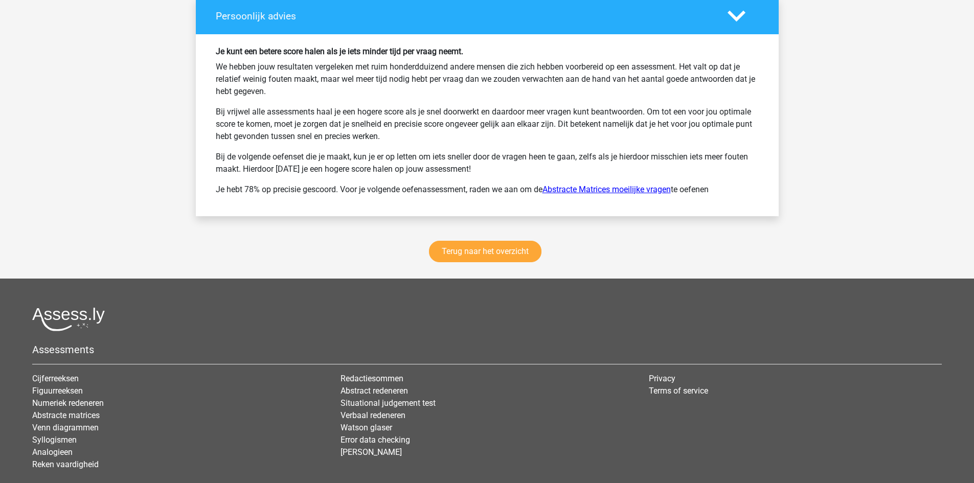
click at [615, 188] on link "Abstracte Matrices moeilijke vragen" at bounding box center [606, 190] width 128 height 10
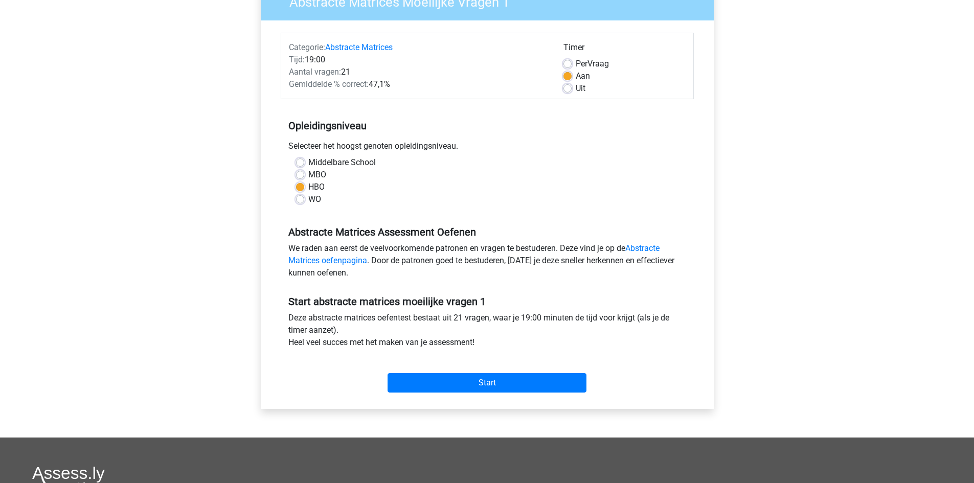
scroll to position [102, 0]
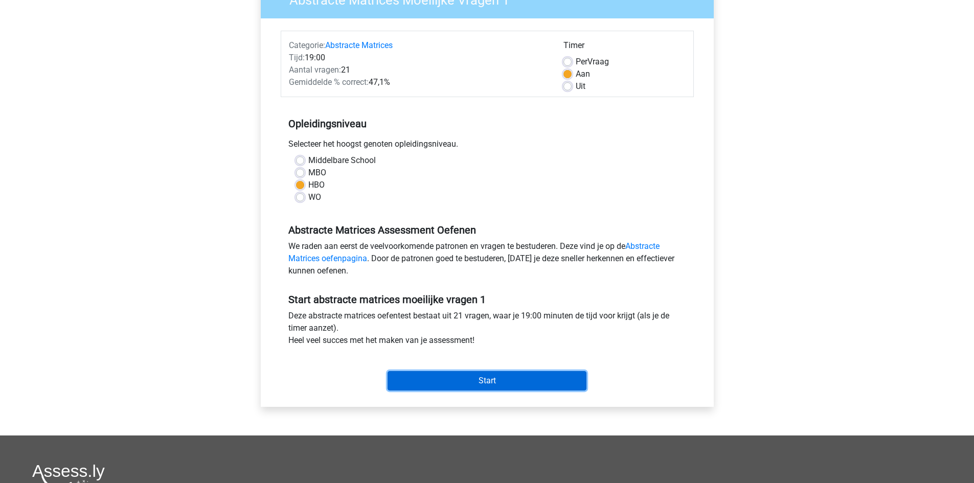
click at [487, 381] on input "Start" at bounding box center [486, 380] width 199 height 19
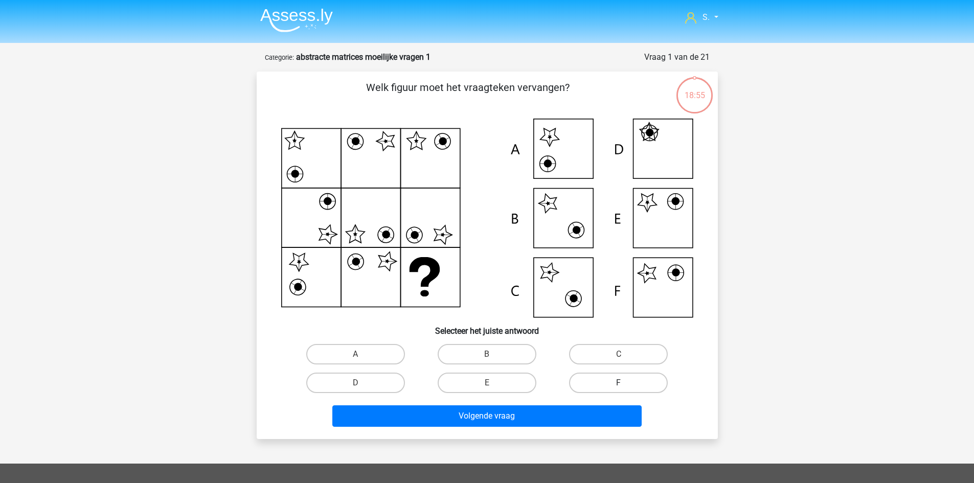
click at [574, 383] on label "F" at bounding box center [618, 383] width 99 height 20
click at [619, 383] on input "F" at bounding box center [622, 386] width 7 height 7
radio input "true"
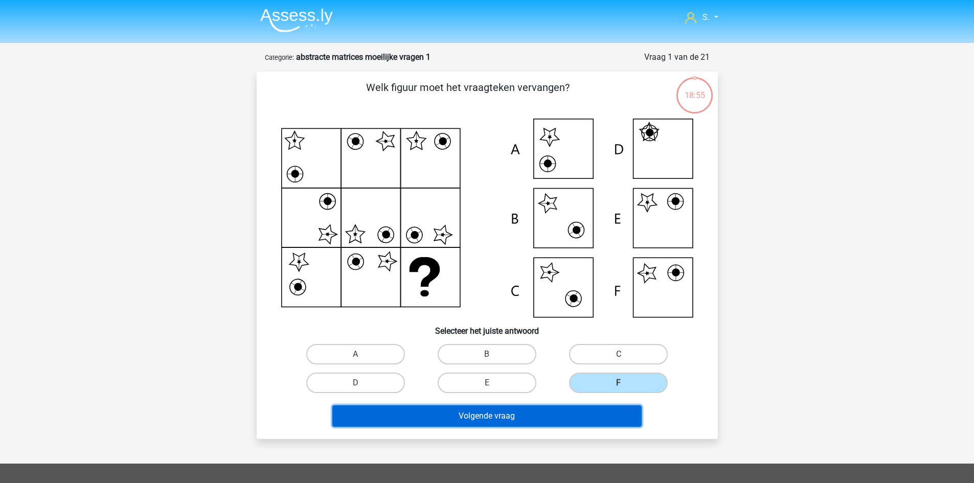
click at [560, 411] on button "Volgende vraag" at bounding box center [486, 415] width 309 height 21
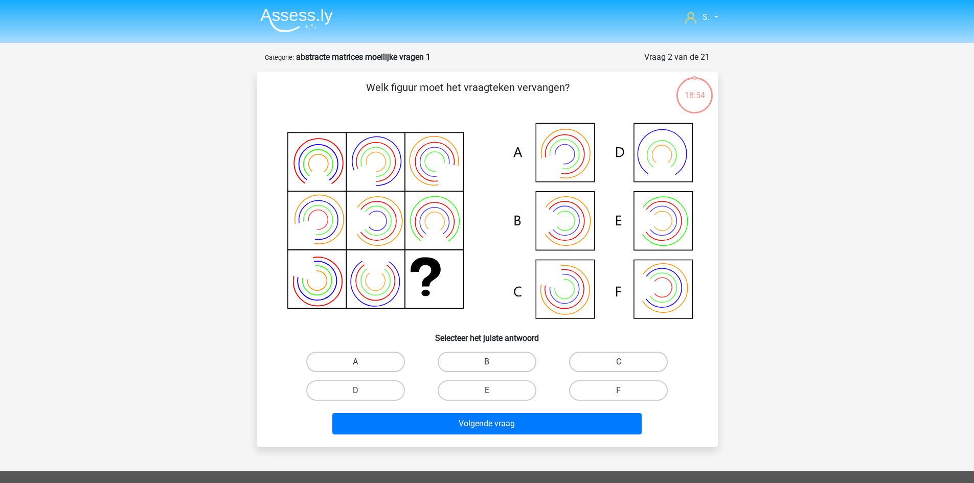
scroll to position [51, 0]
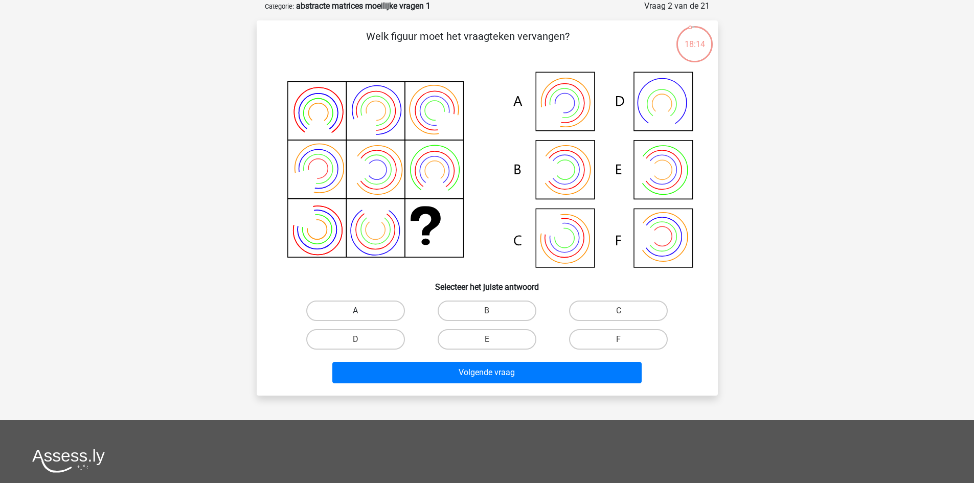
click at [390, 304] on label "A" at bounding box center [355, 311] width 99 height 20
click at [362, 311] on input "A" at bounding box center [358, 314] width 7 height 7
radio input "true"
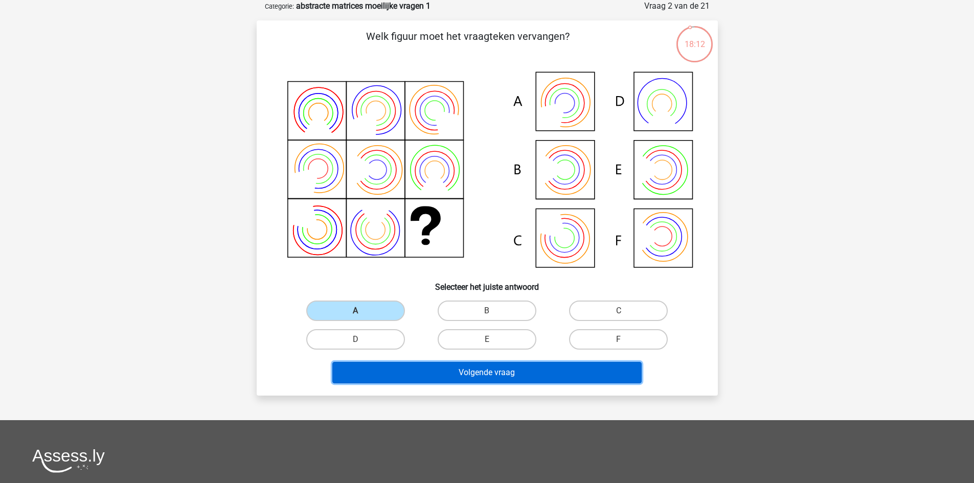
click at [474, 379] on button "Volgende vraag" at bounding box center [486, 372] width 309 height 21
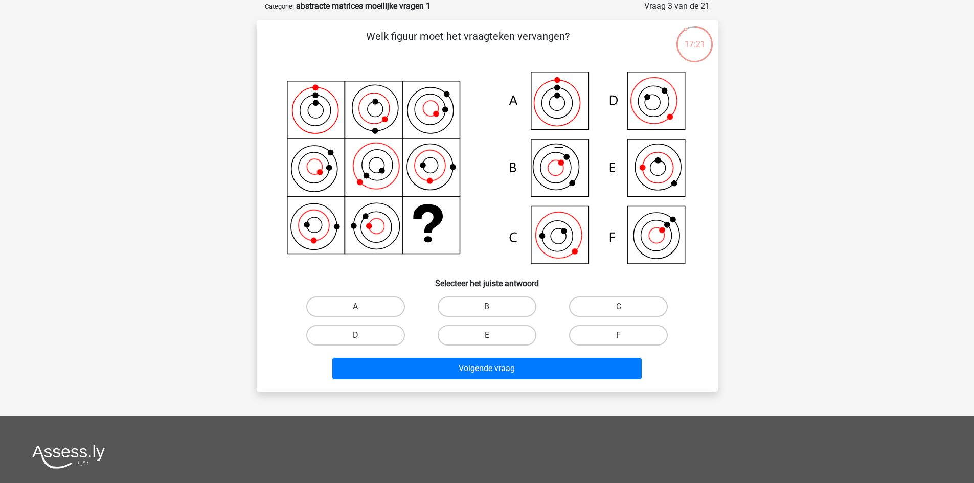
click at [390, 339] on label "D" at bounding box center [355, 335] width 99 height 20
click at [362, 339] on input "D" at bounding box center [358, 338] width 7 height 7
radio input "true"
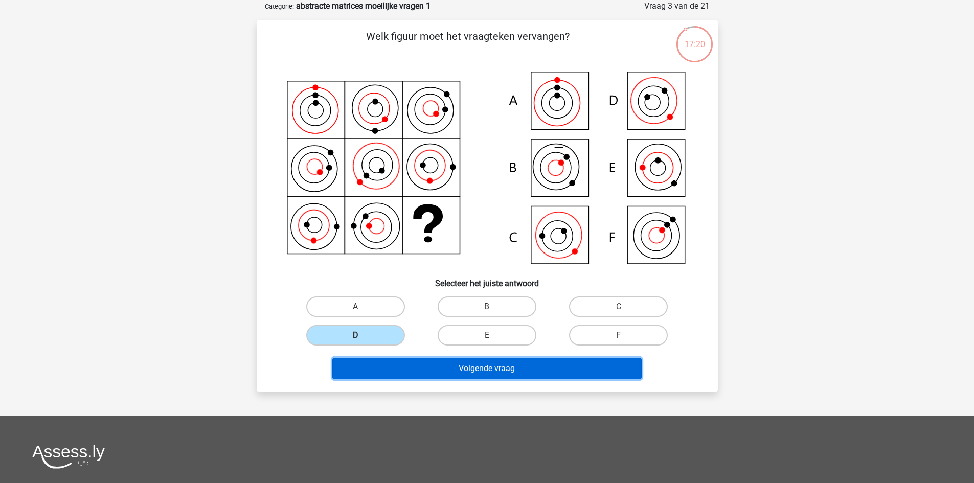
click at [435, 362] on button "Volgende vraag" at bounding box center [486, 368] width 309 height 21
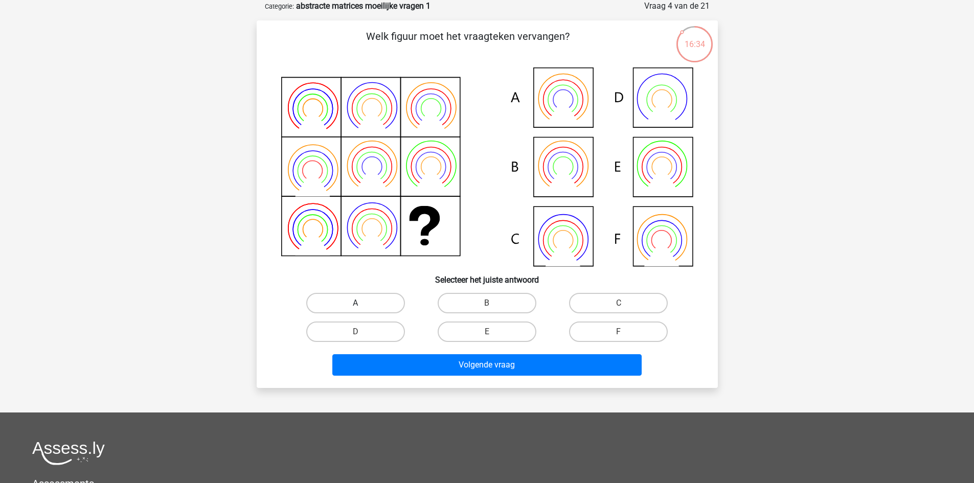
click at [368, 303] on label "A" at bounding box center [355, 303] width 99 height 20
click at [362, 303] on input "A" at bounding box center [358, 306] width 7 height 7
radio input "true"
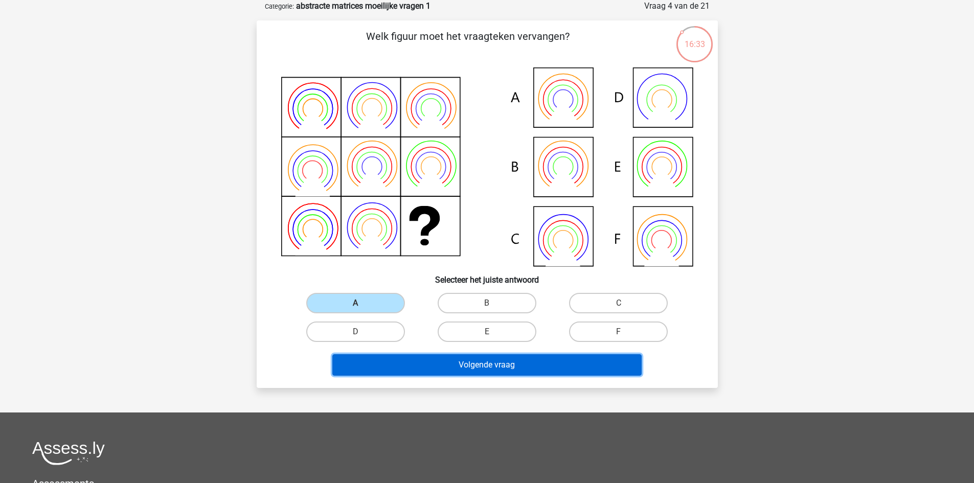
click at [472, 370] on button "Volgende vraag" at bounding box center [486, 364] width 309 height 21
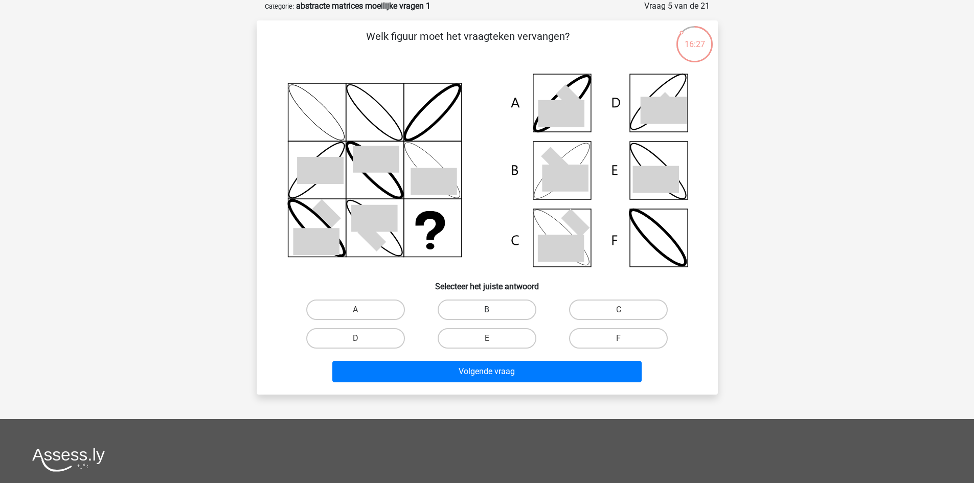
click at [498, 309] on label "B" at bounding box center [487, 310] width 99 height 20
click at [493, 310] on input "B" at bounding box center [490, 313] width 7 height 7
radio input "true"
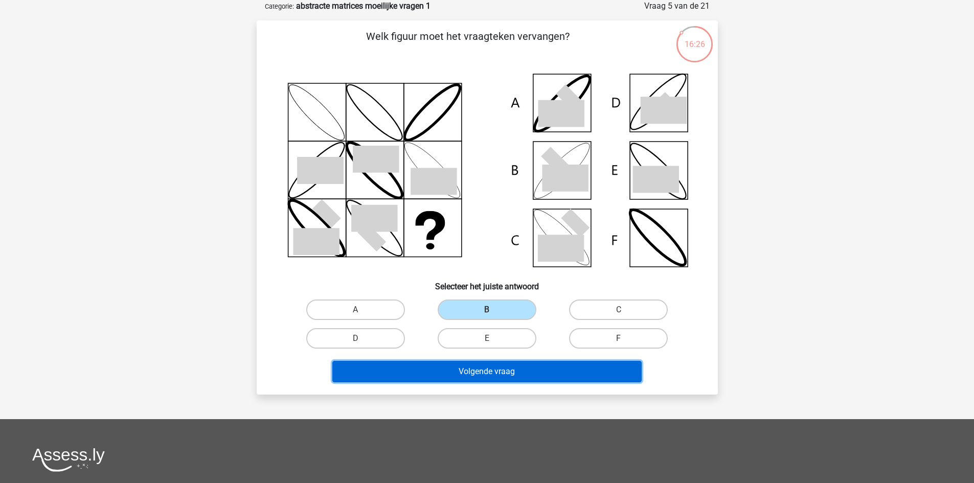
click at [509, 375] on button "Volgende vraag" at bounding box center [486, 371] width 309 height 21
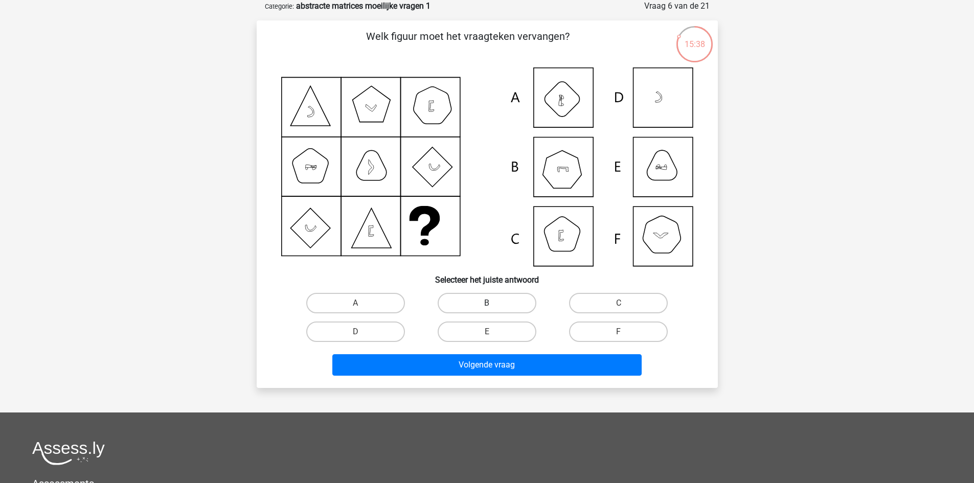
click at [511, 309] on label "B" at bounding box center [487, 303] width 99 height 20
click at [493, 309] on input "B" at bounding box center [490, 306] width 7 height 7
radio input "true"
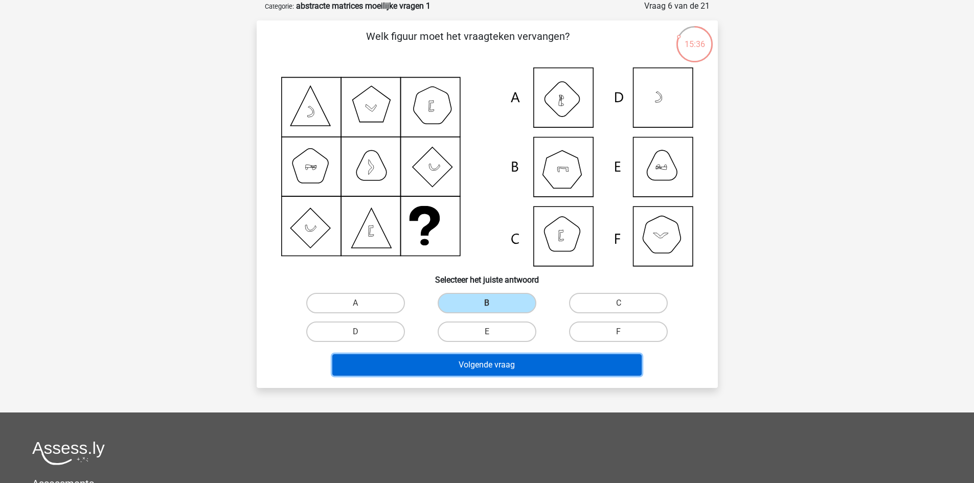
click at [515, 367] on button "Volgende vraag" at bounding box center [486, 364] width 309 height 21
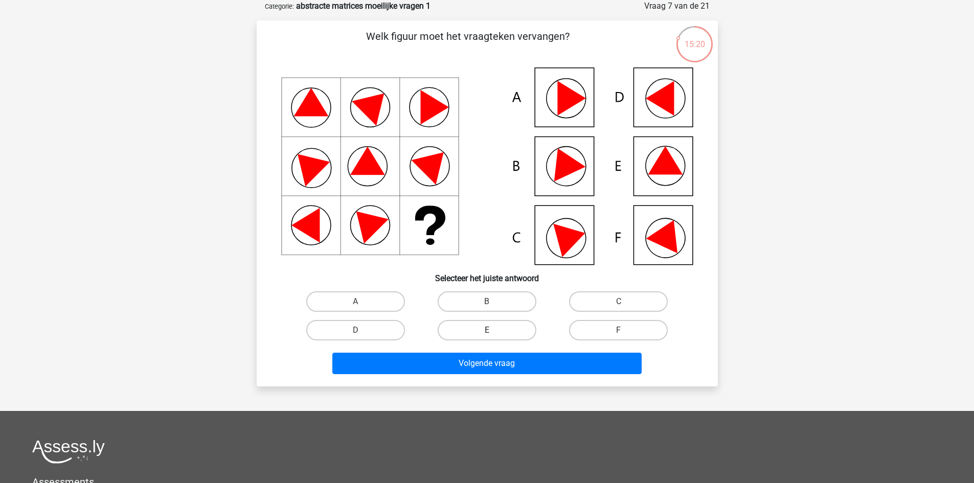
click at [465, 333] on label "E" at bounding box center [487, 330] width 99 height 20
click at [487, 333] on input "E" at bounding box center [490, 333] width 7 height 7
radio input "true"
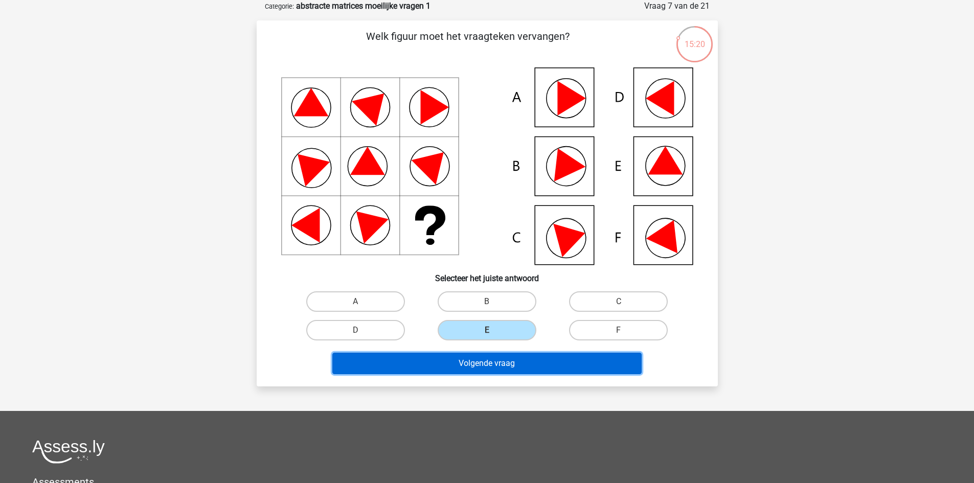
click at [466, 359] on button "Volgende vraag" at bounding box center [486, 363] width 309 height 21
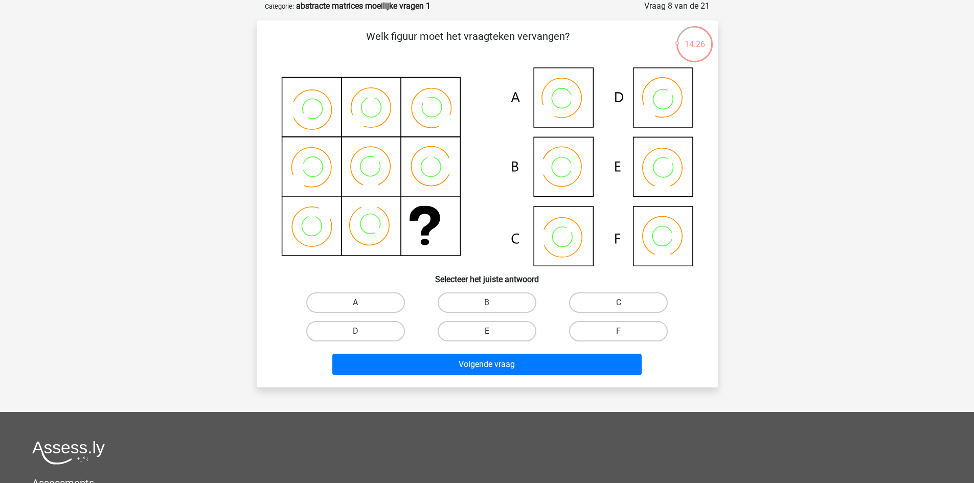
click at [485, 339] on label "E" at bounding box center [487, 331] width 99 height 20
click at [487, 338] on input "E" at bounding box center [490, 334] width 7 height 7
radio input "true"
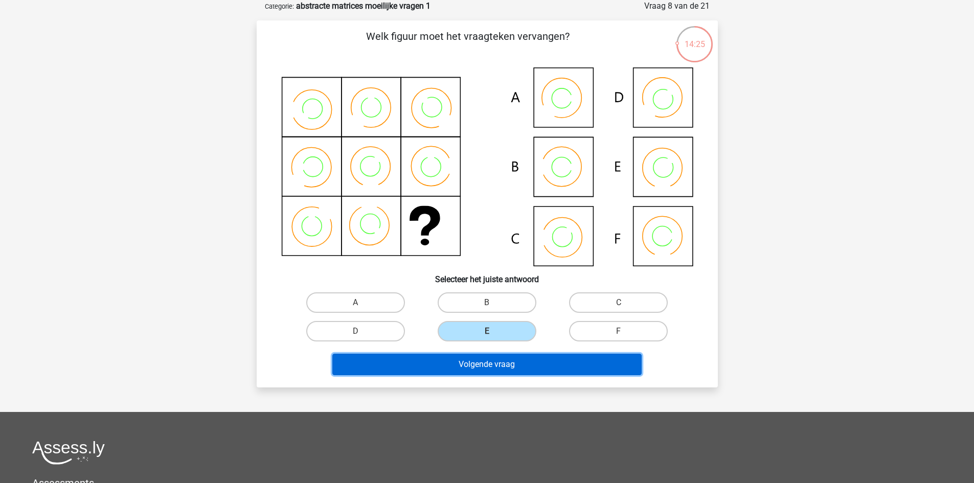
click at [488, 360] on button "Volgende vraag" at bounding box center [486, 364] width 309 height 21
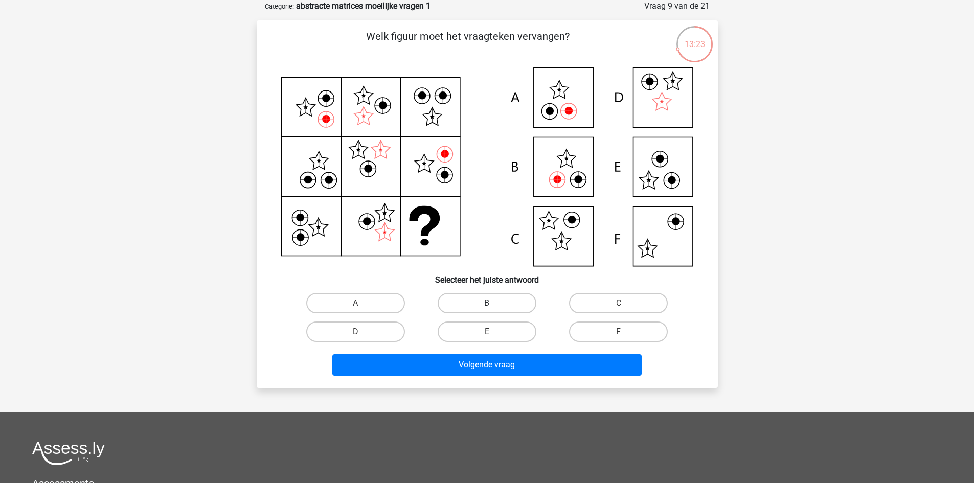
click at [504, 299] on label "B" at bounding box center [487, 303] width 99 height 20
click at [493, 303] on input "B" at bounding box center [490, 306] width 7 height 7
radio input "true"
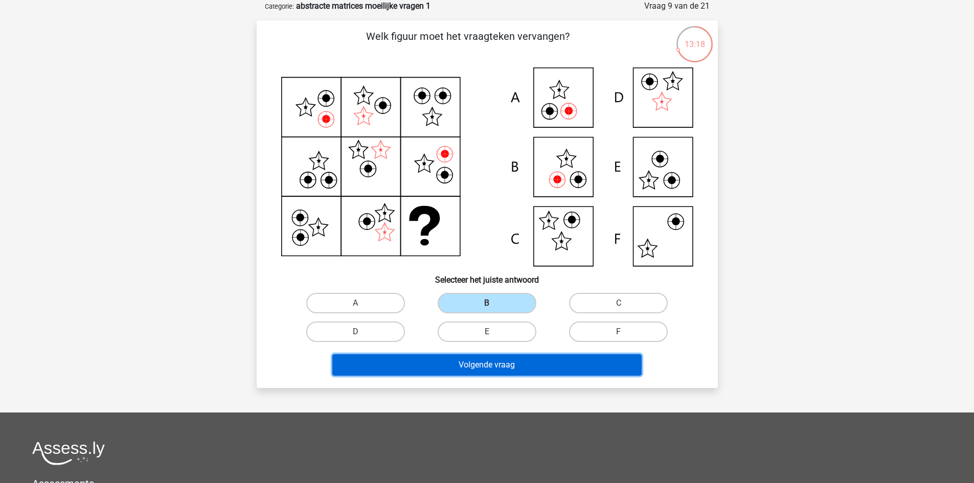
click at [517, 361] on button "Volgende vraag" at bounding box center [486, 364] width 309 height 21
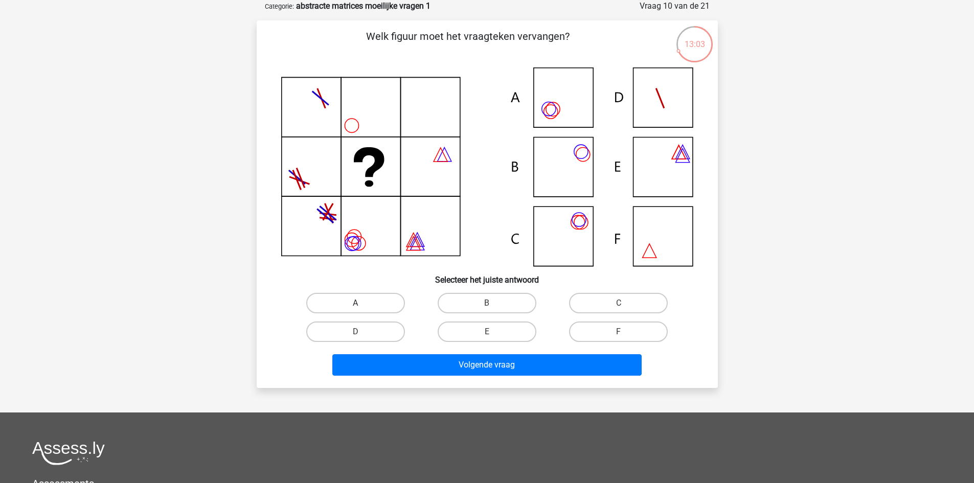
click at [381, 304] on label "A" at bounding box center [355, 303] width 99 height 20
click at [362, 304] on input "A" at bounding box center [358, 306] width 7 height 7
radio input "true"
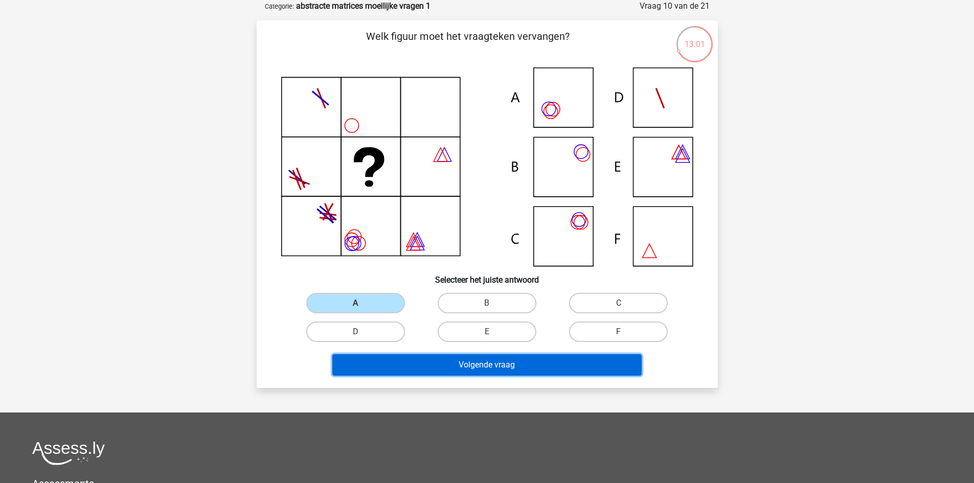
click at [440, 362] on button "Volgende vraag" at bounding box center [486, 364] width 309 height 21
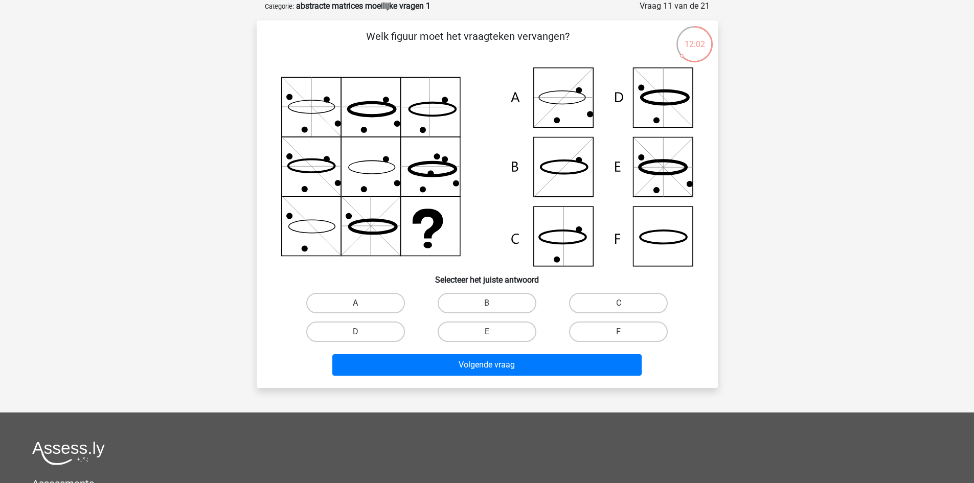
click at [390, 304] on label "A" at bounding box center [355, 303] width 99 height 20
click at [362, 304] on input "A" at bounding box center [358, 306] width 7 height 7
radio input "true"
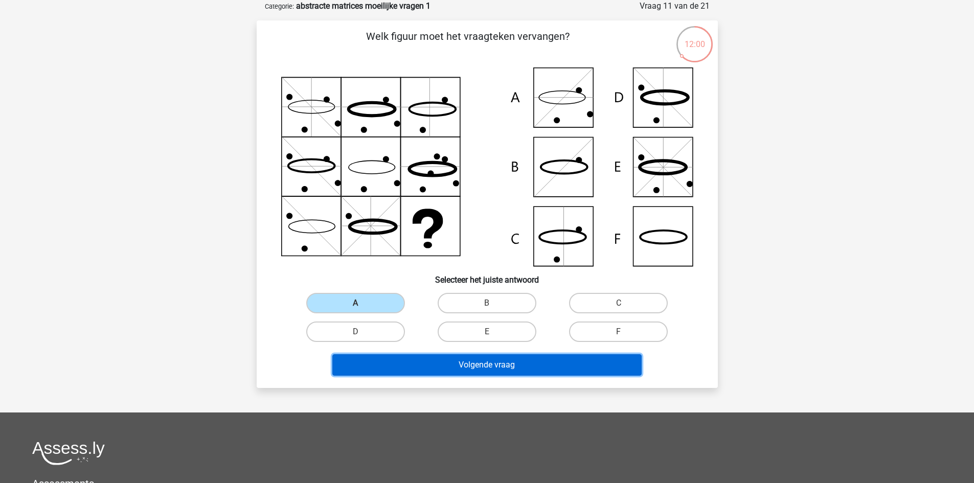
click at [459, 365] on button "Volgende vraag" at bounding box center [486, 364] width 309 height 21
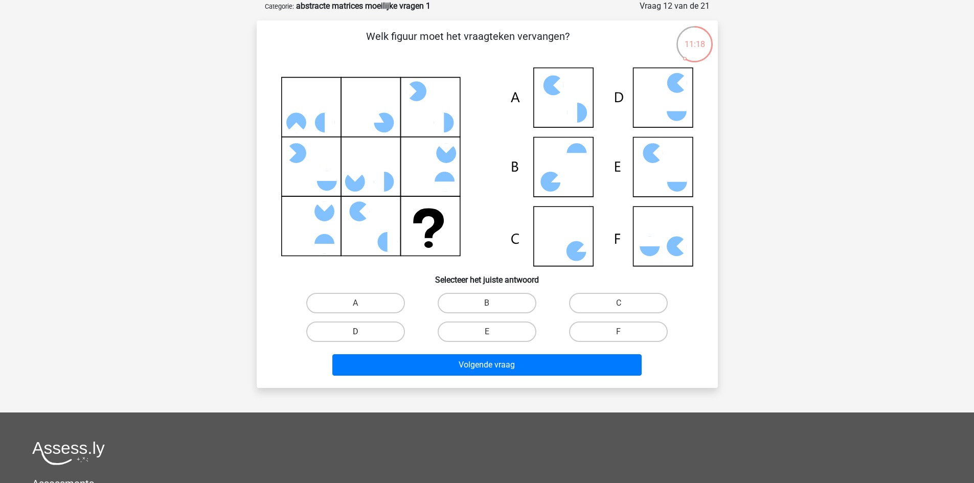
click at [381, 333] on label "D" at bounding box center [355, 332] width 99 height 20
click at [362, 333] on input "D" at bounding box center [358, 335] width 7 height 7
radio input "true"
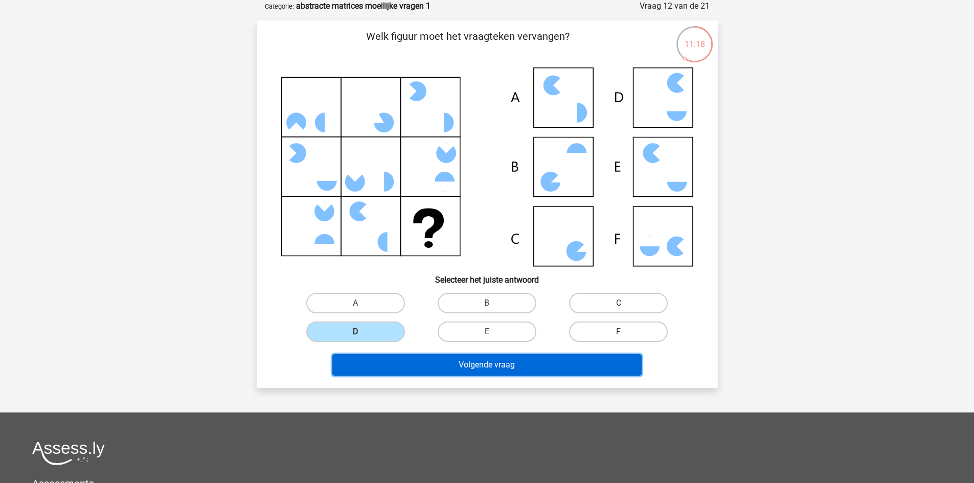
click at [402, 357] on button "Volgende vraag" at bounding box center [486, 364] width 309 height 21
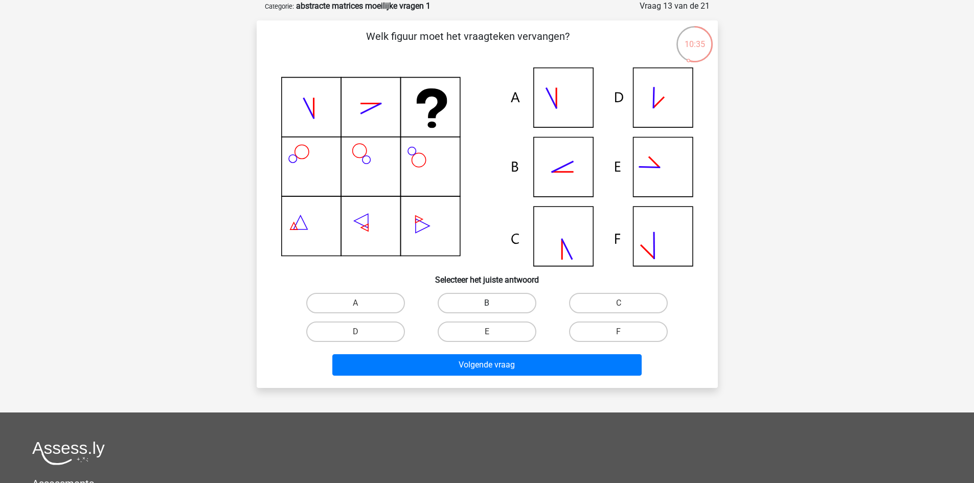
click at [504, 301] on label "B" at bounding box center [487, 303] width 99 height 20
click at [493, 303] on input "B" at bounding box center [490, 306] width 7 height 7
radio input "true"
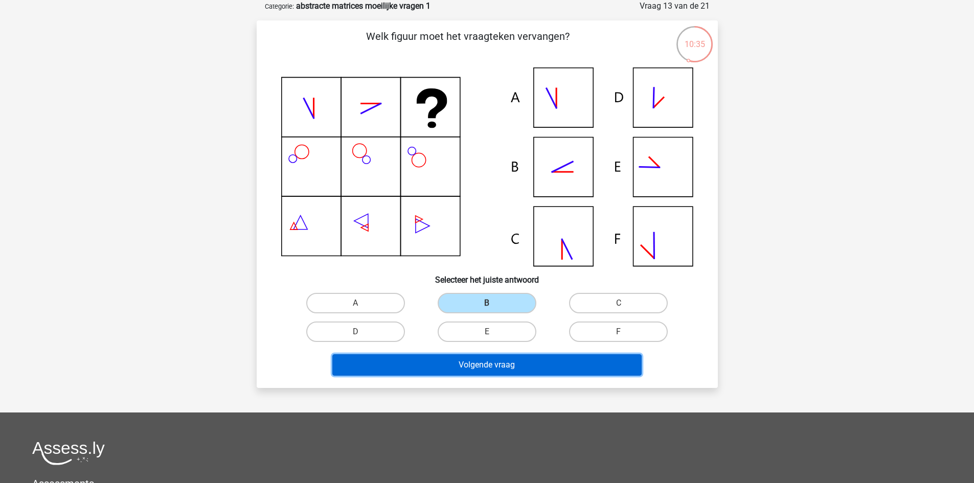
click at [508, 359] on button "Volgende vraag" at bounding box center [486, 364] width 309 height 21
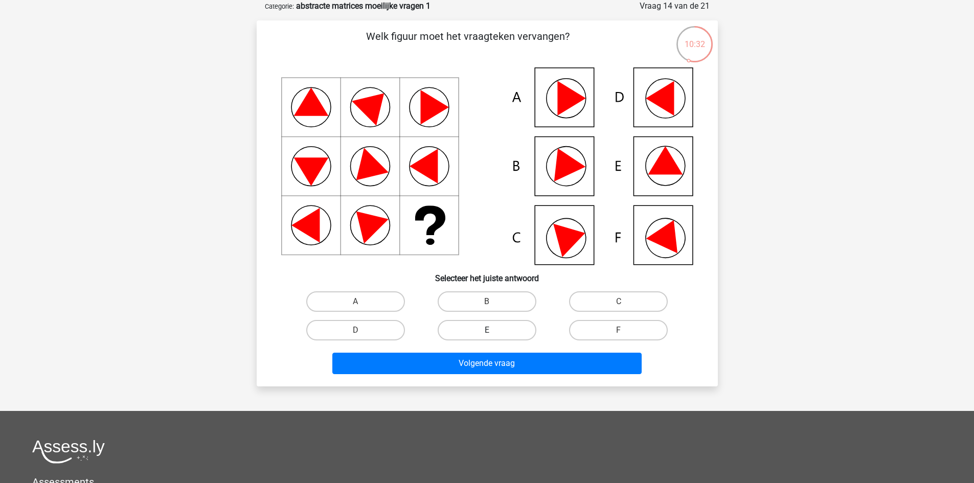
click at [495, 330] on label "E" at bounding box center [487, 330] width 99 height 20
click at [493, 330] on input "E" at bounding box center [490, 333] width 7 height 7
radio input "true"
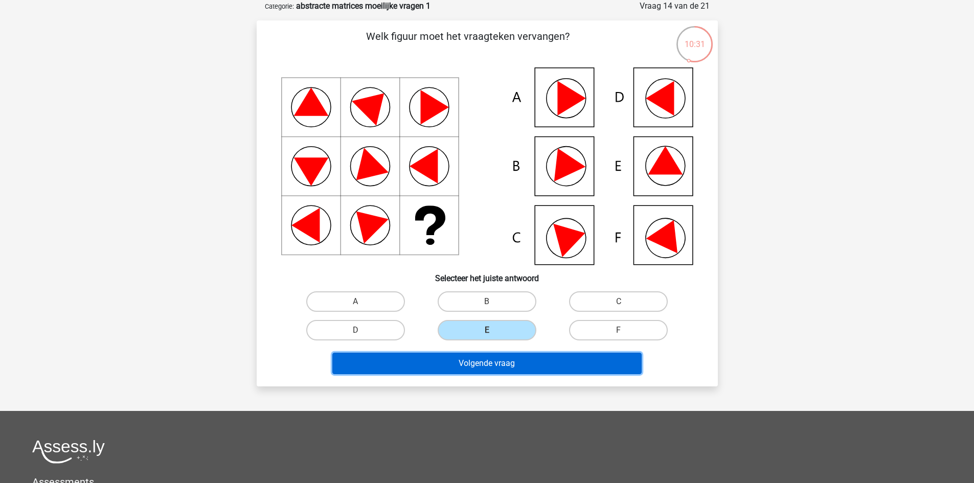
click at [499, 358] on button "Volgende vraag" at bounding box center [486, 363] width 309 height 21
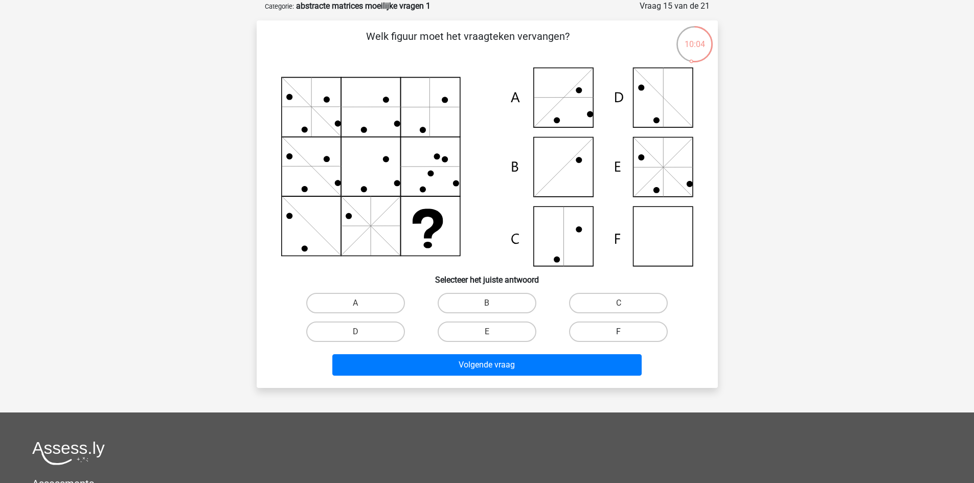
click at [590, 333] on label "F" at bounding box center [618, 332] width 99 height 20
click at [619, 333] on input "F" at bounding box center [622, 335] width 7 height 7
radio input "true"
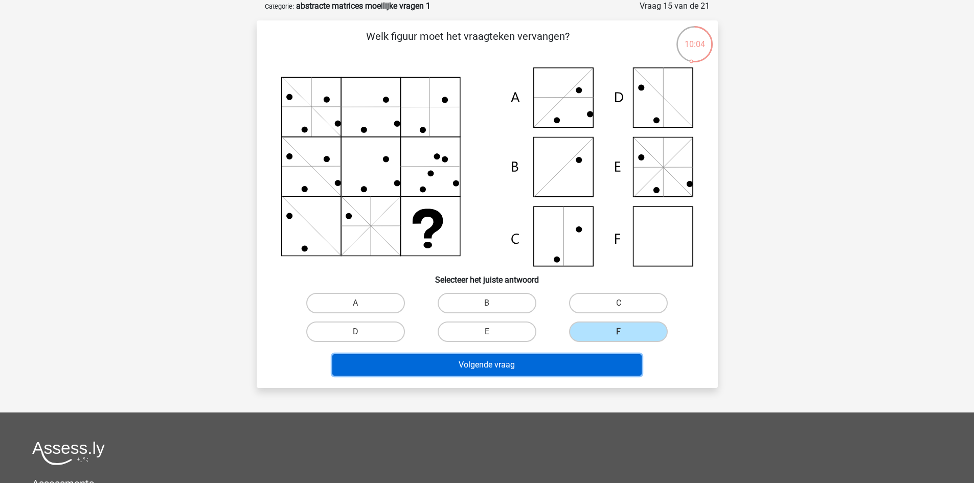
click at [593, 358] on button "Volgende vraag" at bounding box center [486, 364] width 309 height 21
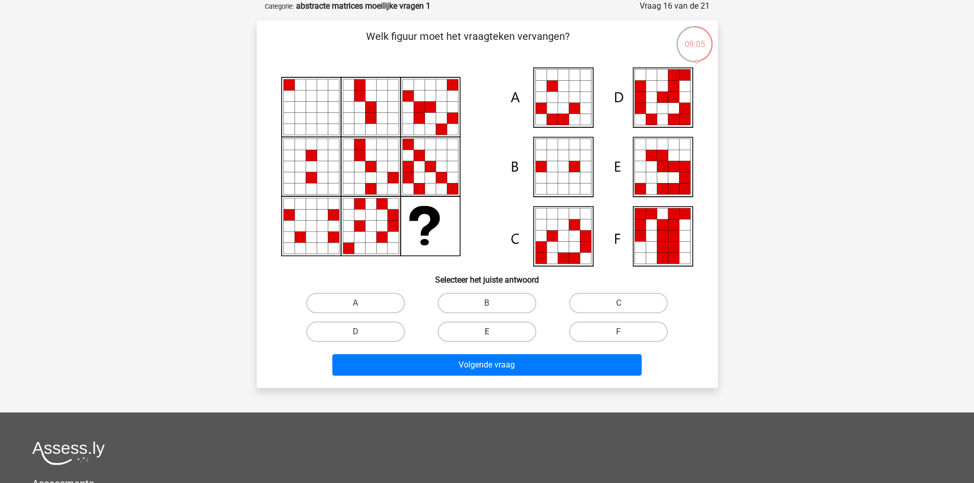
click at [521, 337] on label "E" at bounding box center [487, 332] width 99 height 20
click at [493, 337] on input "E" at bounding box center [490, 335] width 7 height 7
radio input "true"
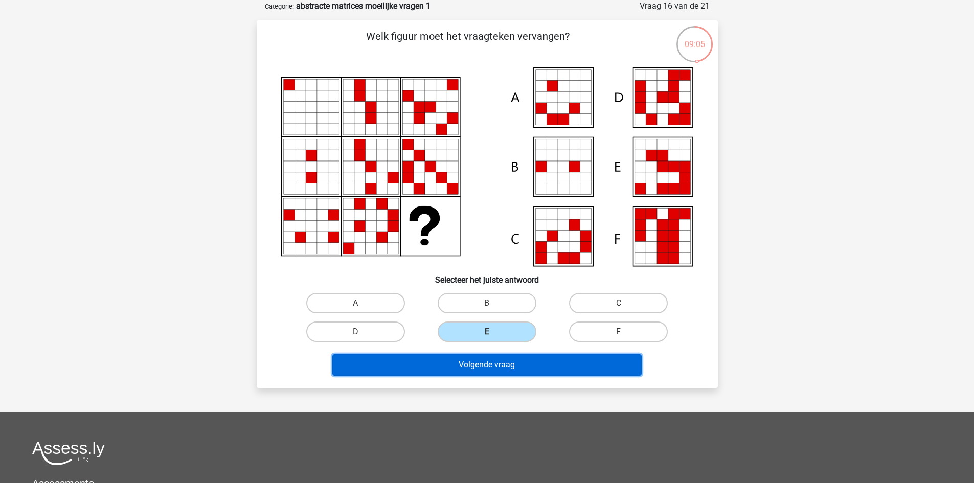
click at [521, 360] on button "Volgende vraag" at bounding box center [486, 364] width 309 height 21
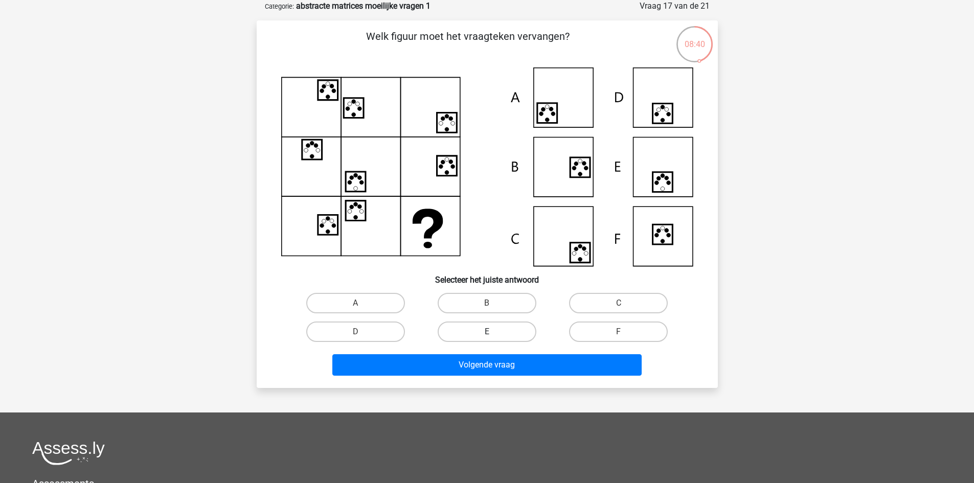
click at [516, 334] on label "E" at bounding box center [487, 332] width 99 height 20
click at [493, 334] on input "E" at bounding box center [490, 335] width 7 height 7
radio input "true"
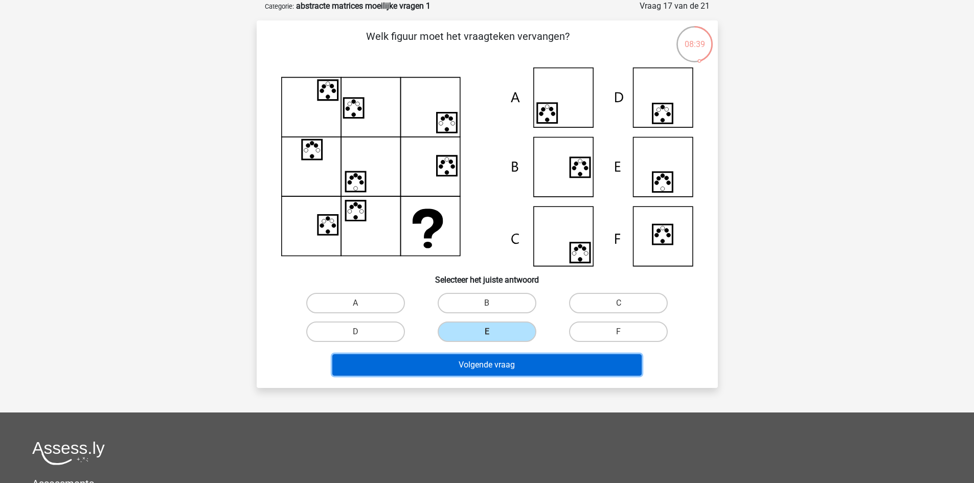
click at [517, 362] on button "Volgende vraag" at bounding box center [486, 364] width 309 height 21
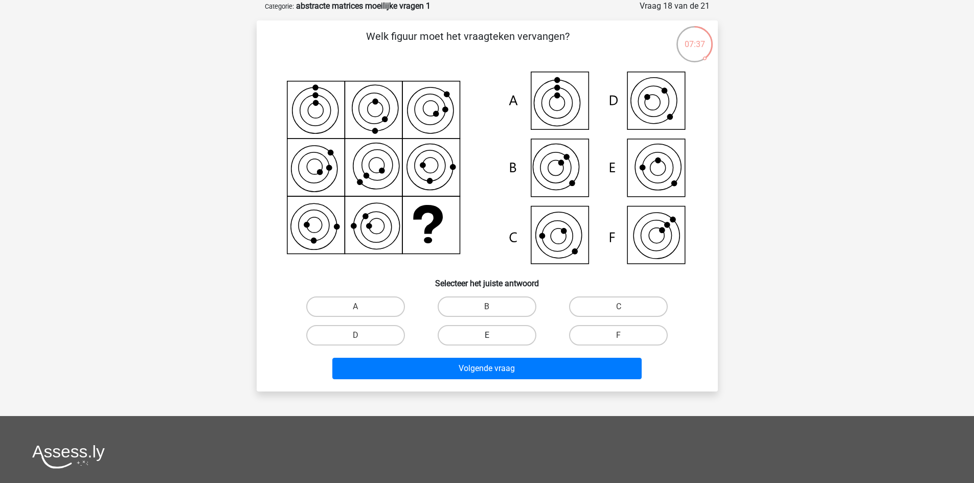
click at [517, 339] on label "E" at bounding box center [487, 335] width 99 height 20
click at [493, 339] on input "E" at bounding box center [490, 338] width 7 height 7
radio input "true"
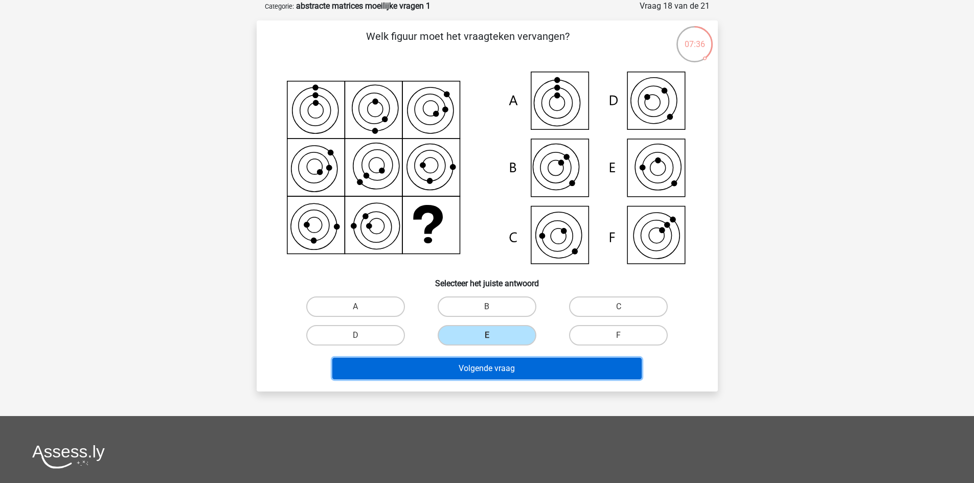
click at [503, 367] on button "Volgende vraag" at bounding box center [486, 368] width 309 height 21
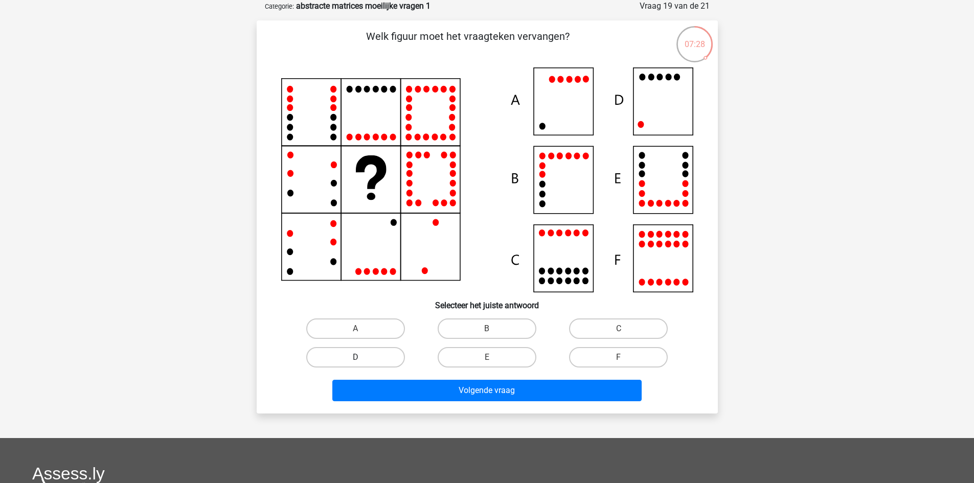
click at [370, 361] on label "D" at bounding box center [355, 357] width 99 height 20
click at [362, 361] on input "D" at bounding box center [358, 360] width 7 height 7
radio input "true"
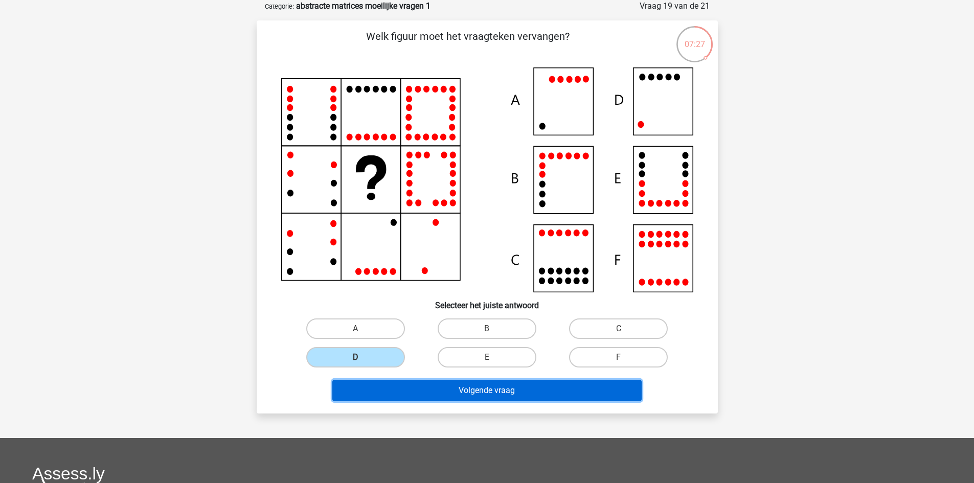
click at [411, 393] on button "Volgende vraag" at bounding box center [486, 390] width 309 height 21
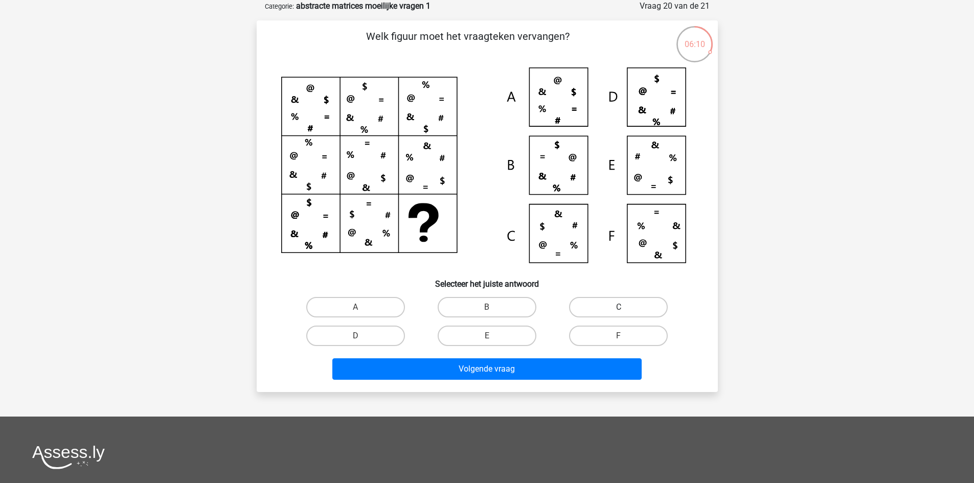
click at [589, 305] on label "C" at bounding box center [618, 307] width 99 height 20
click at [619, 307] on input "C" at bounding box center [622, 310] width 7 height 7
radio input "true"
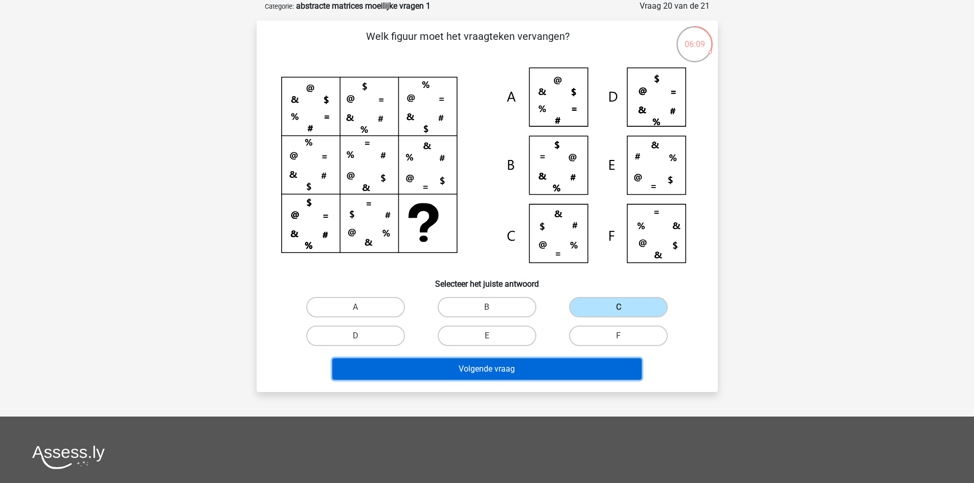
click at [590, 367] on button "Volgende vraag" at bounding box center [486, 368] width 309 height 21
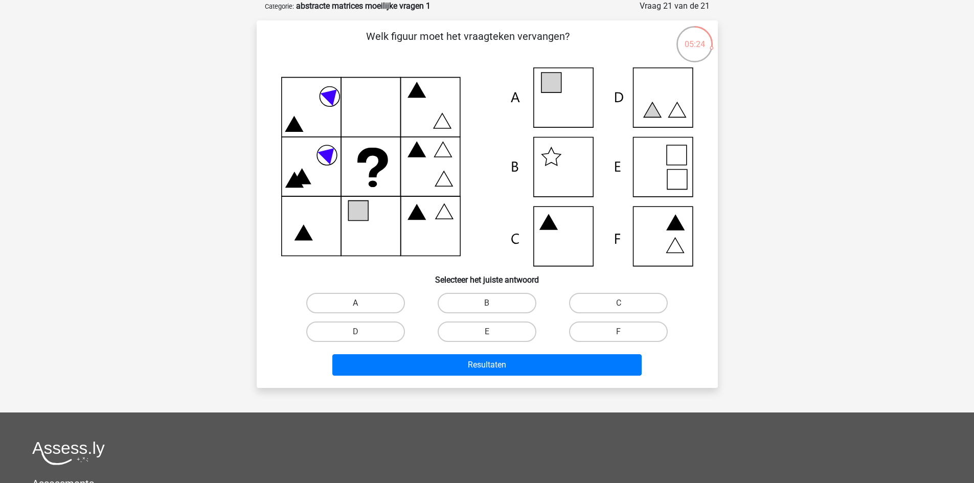
click at [389, 305] on label "A" at bounding box center [355, 303] width 99 height 20
click at [362, 305] on input "A" at bounding box center [358, 306] width 7 height 7
radio input "true"
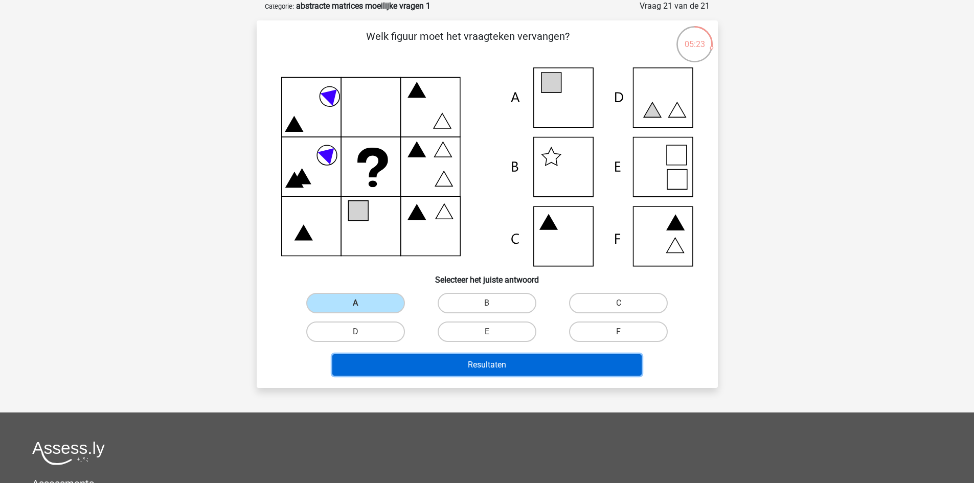
click at [435, 360] on button "Resultaten" at bounding box center [486, 364] width 309 height 21
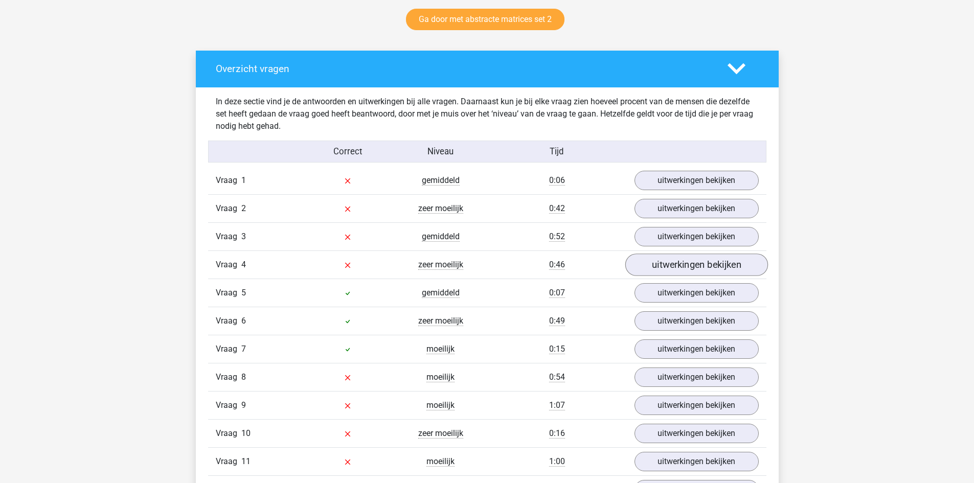
scroll to position [562, 0]
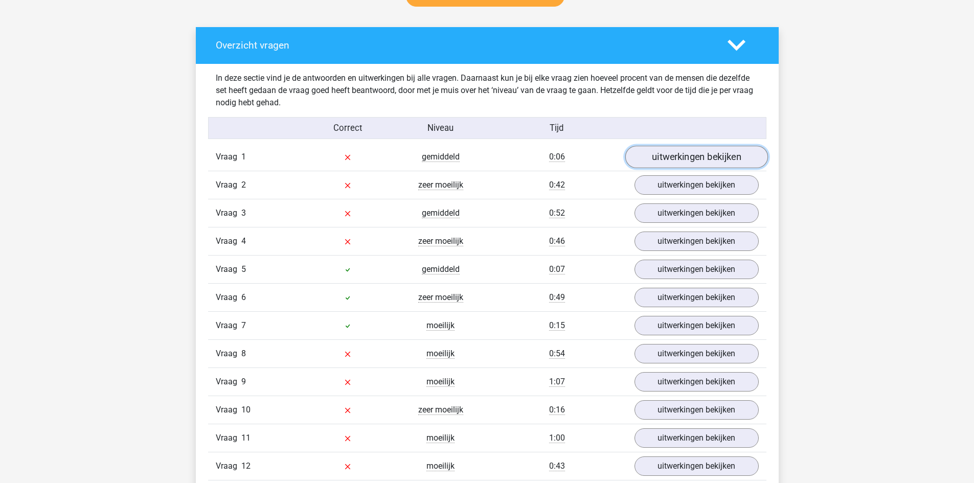
click at [688, 153] on link "uitwerkingen bekijken" at bounding box center [696, 157] width 143 height 22
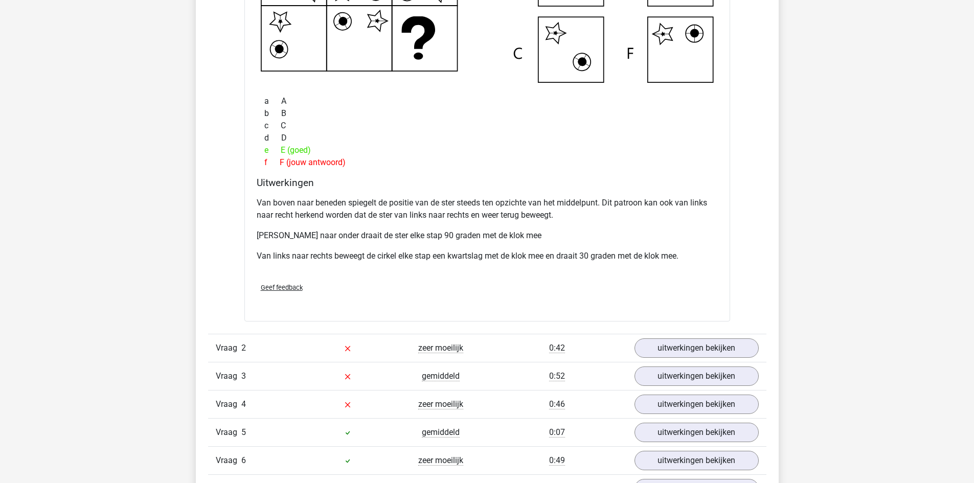
scroll to position [920, 0]
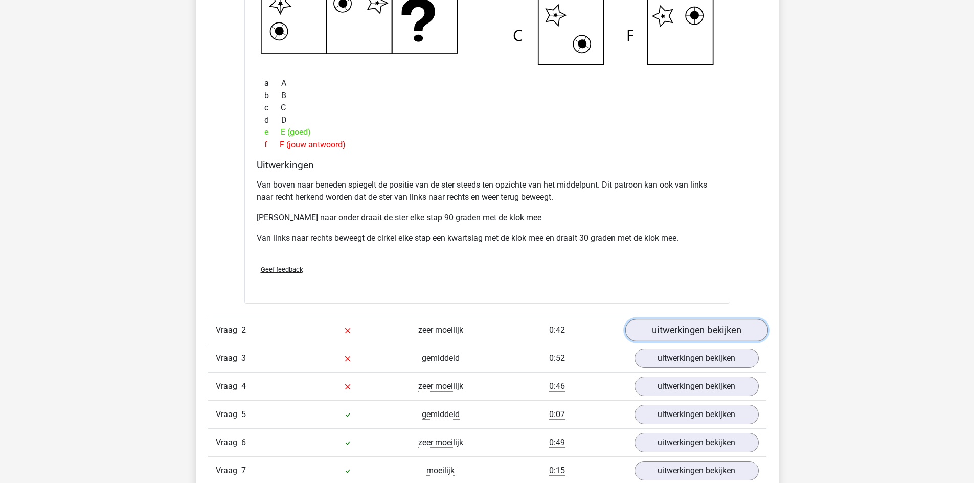
click at [733, 328] on link "uitwerkingen bekijken" at bounding box center [696, 330] width 143 height 22
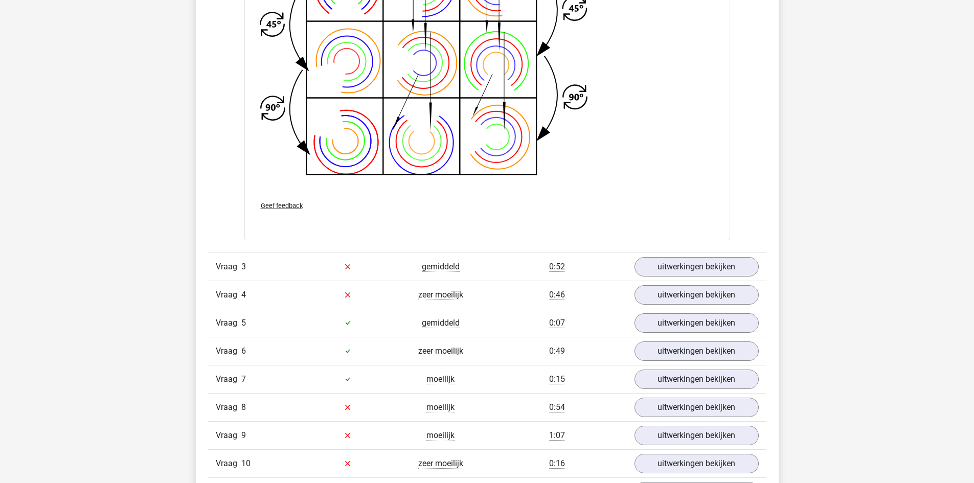
scroll to position [1738, 0]
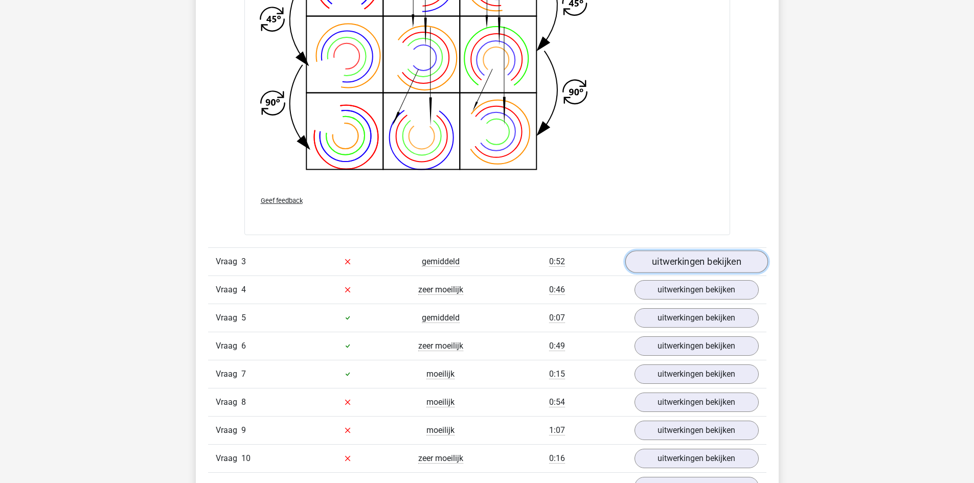
click at [711, 257] on link "uitwerkingen bekijken" at bounding box center [696, 261] width 143 height 22
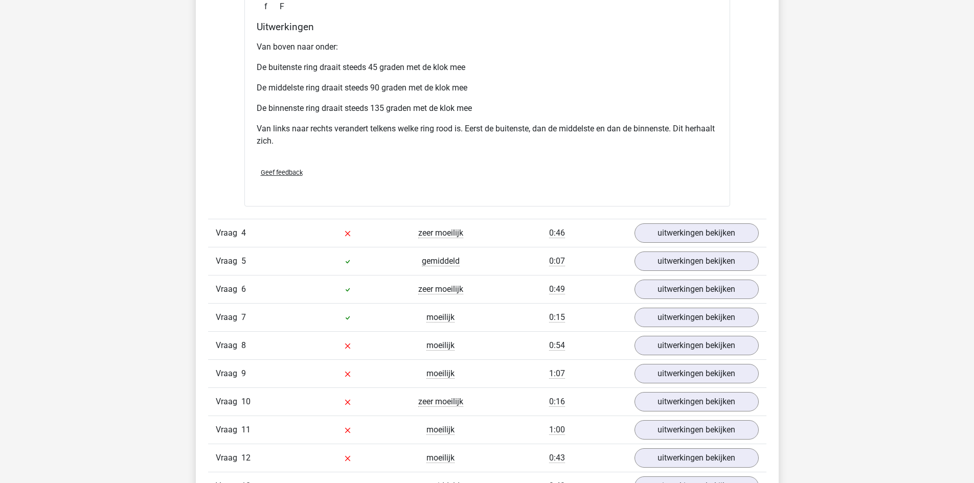
scroll to position [2352, 0]
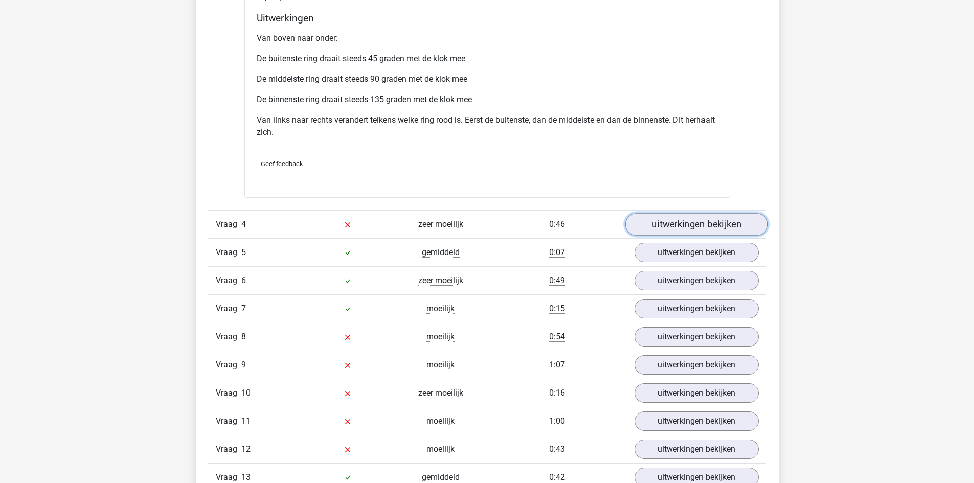
click at [709, 229] on link "uitwerkingen bekijken" at bounding box center [696, 224] width 143 height 22
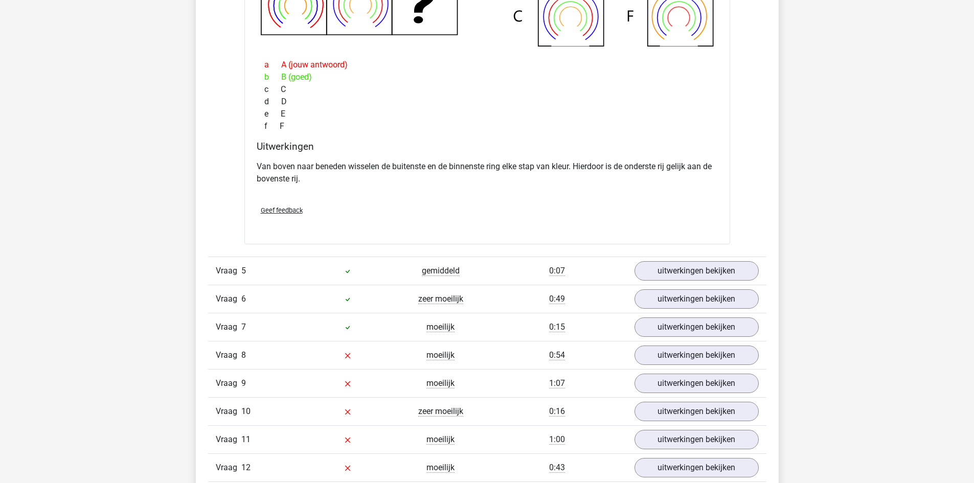
scroll to position [2863, 0]
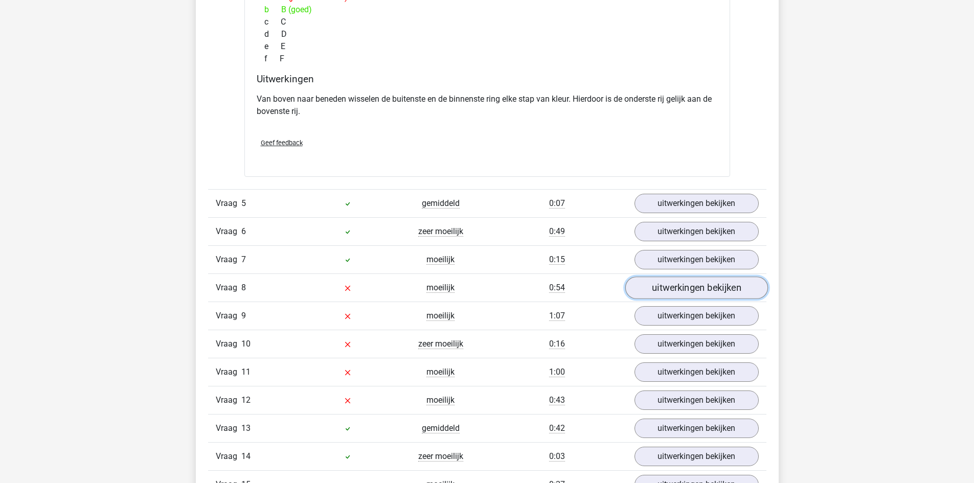
click at [727, 288] on link "uitwerkingen bekijken" at bounding box center [696, 288] width 143 height 22
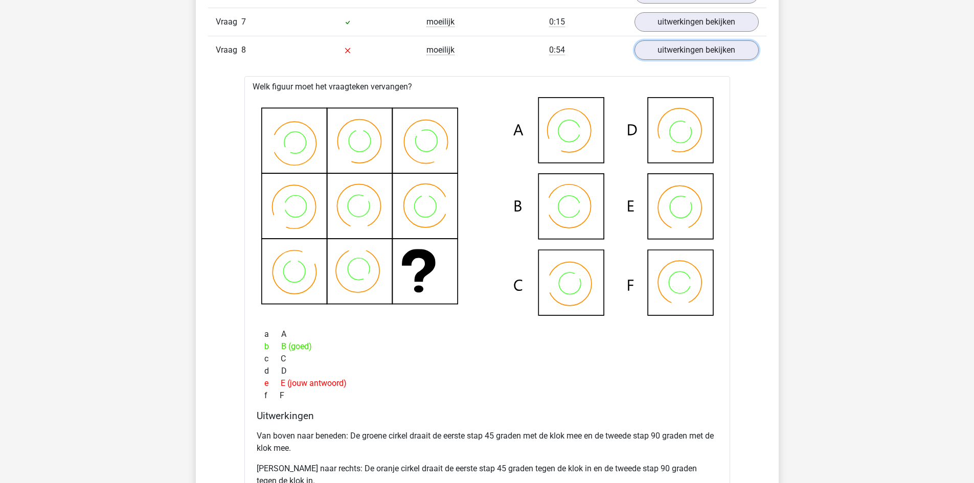
scroll to position [3118, 0]
